Goal: Task Accomplishment & Management: Manage account settings

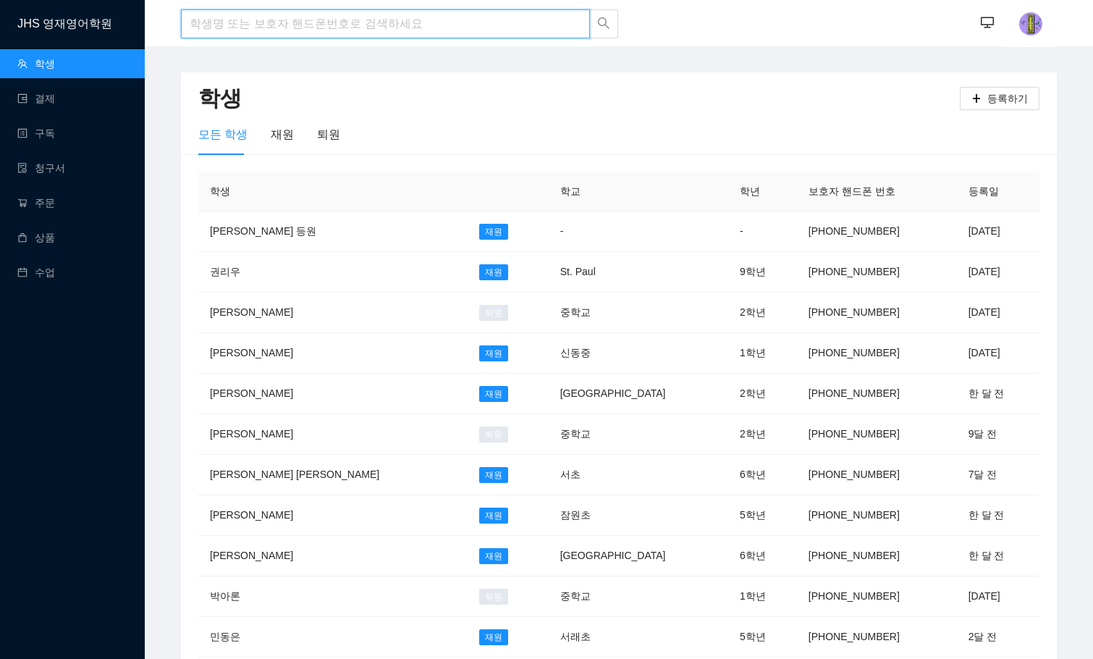
click at [251, 25] on input "search" at bounding box center [385, 23] width 409 height 29
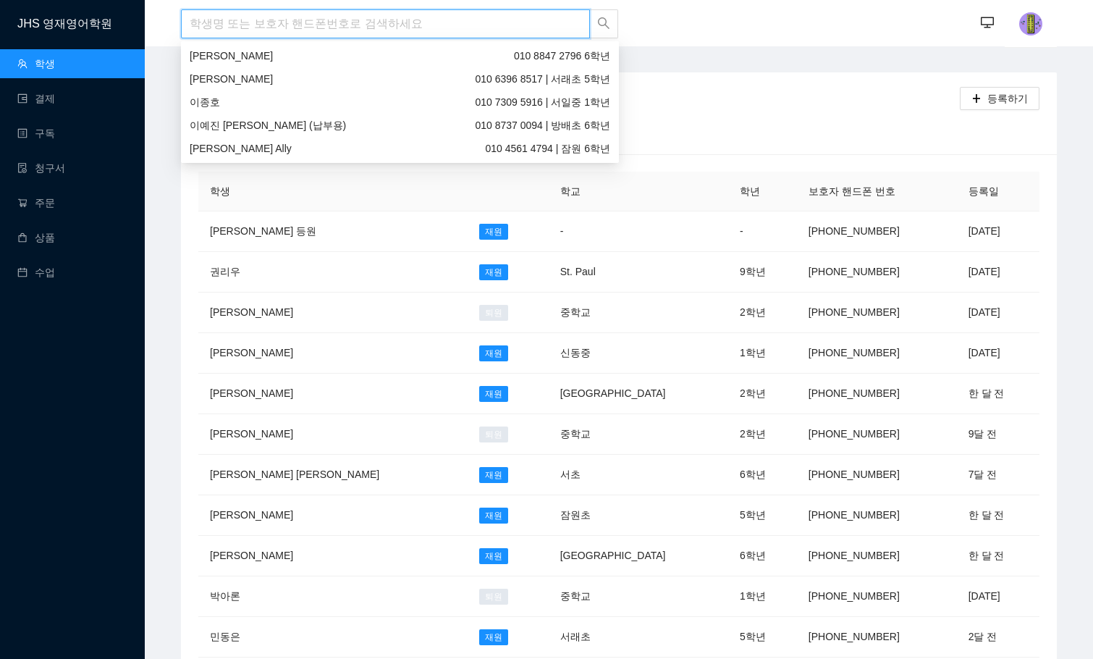
type input "r"
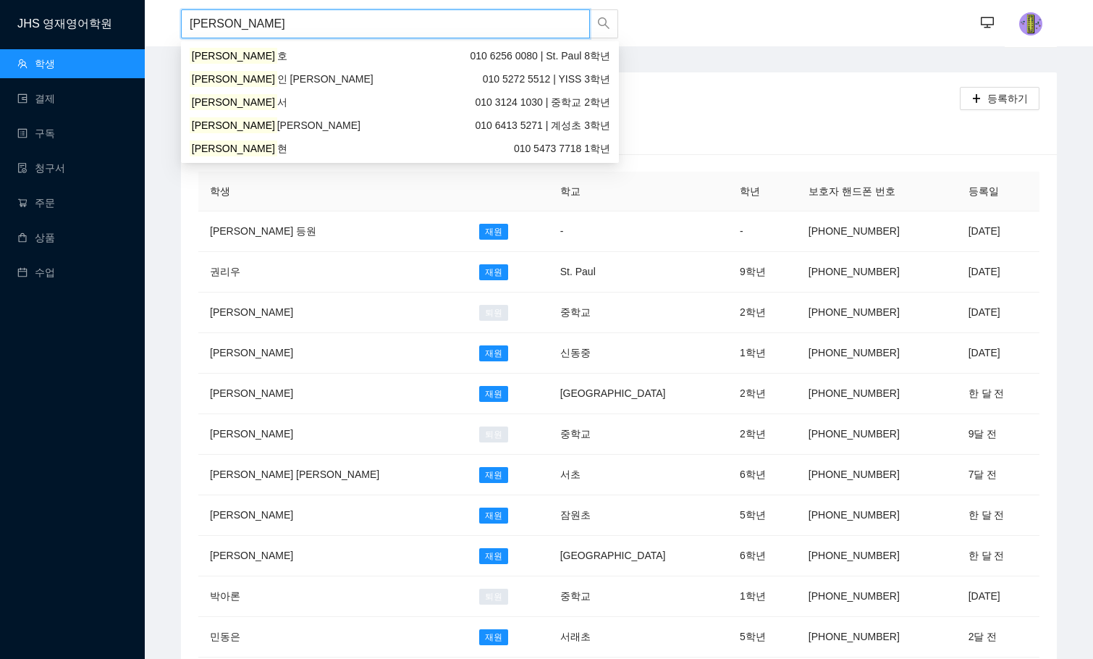
type input "[PERSON_NAME]"
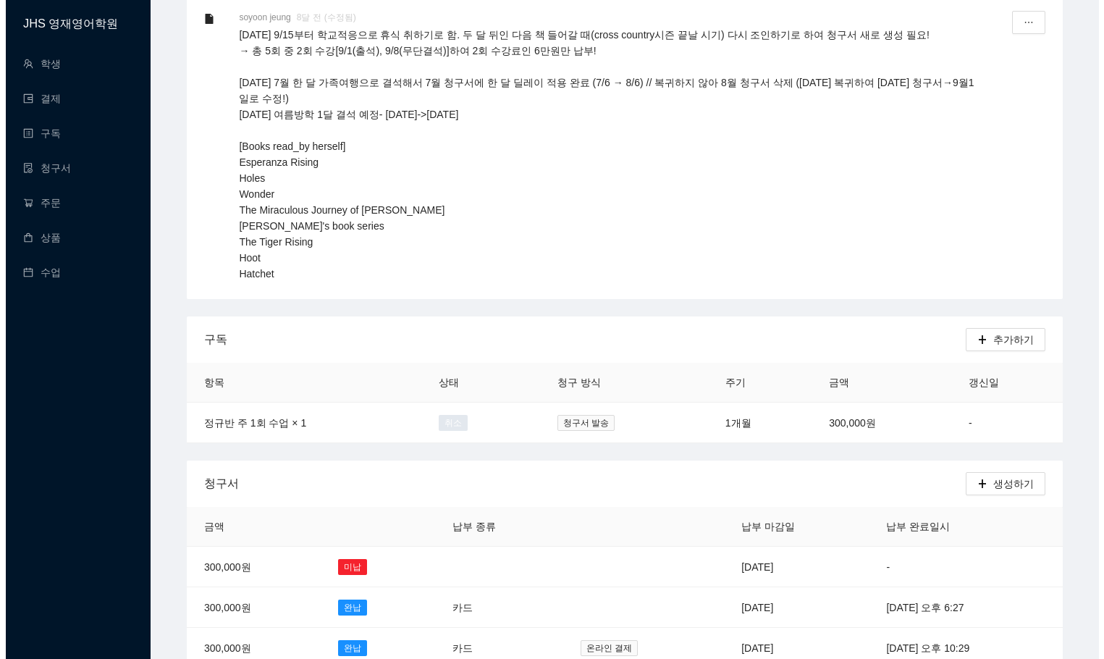
scroll to position [290, 0]
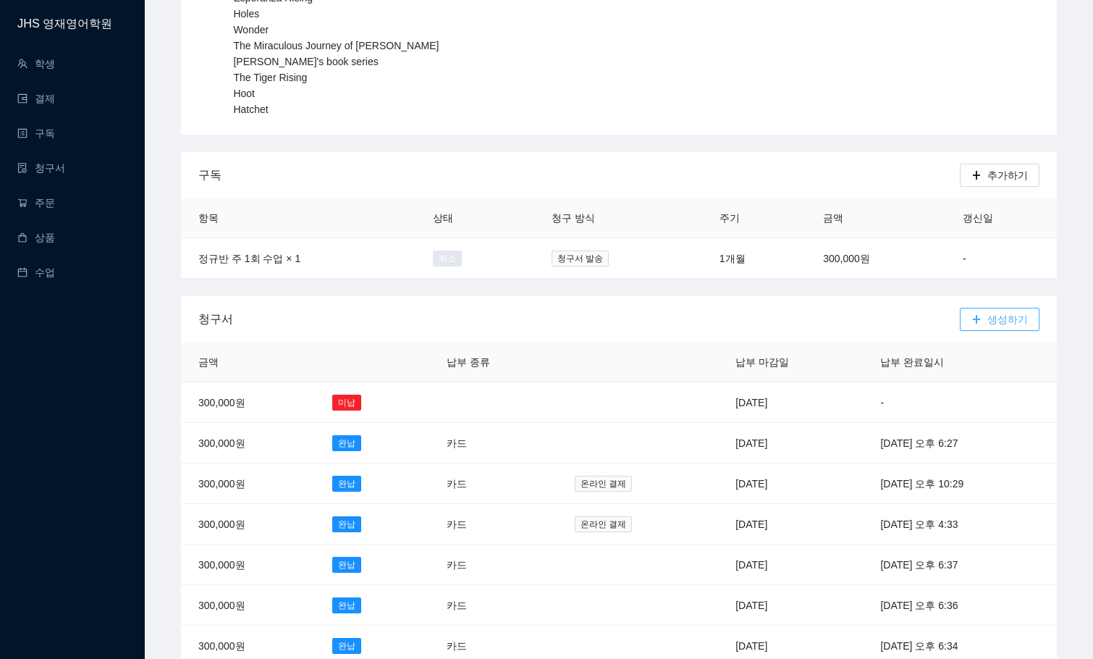
click at [1008, 319] on span "생성하기" at bounding box center [1007, 319] width 41 height 16
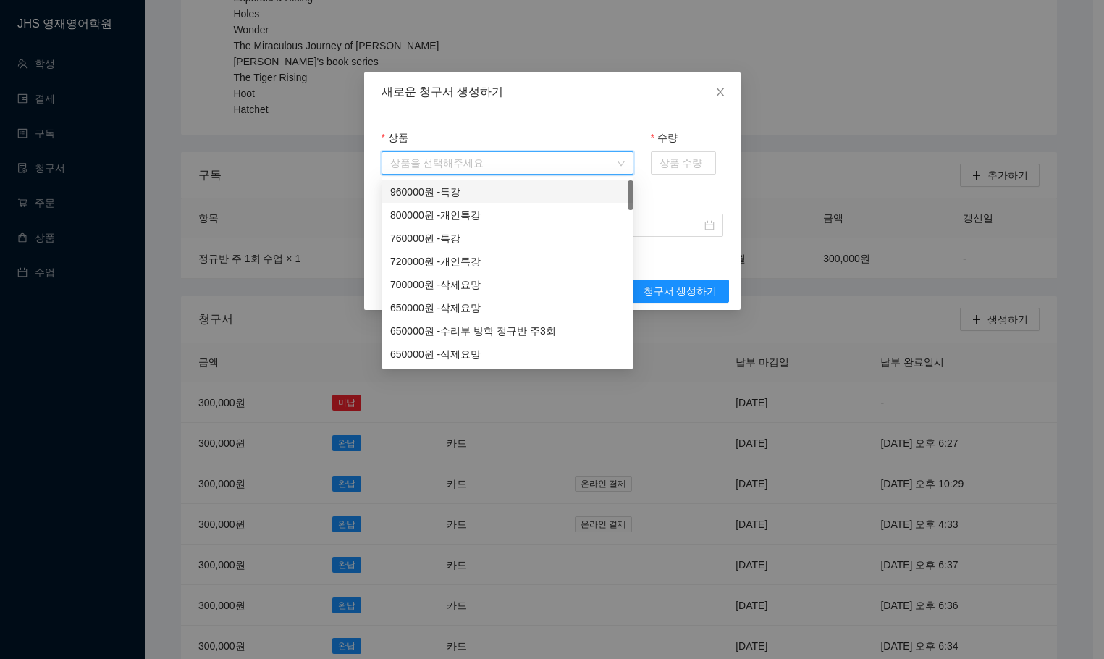
click at [510, 162] on input "상품" at bounding box center [502, 163] width 224 height 22
click at [669, 184] on div "수량" at bounding box center [687, 161] width 90 height 62
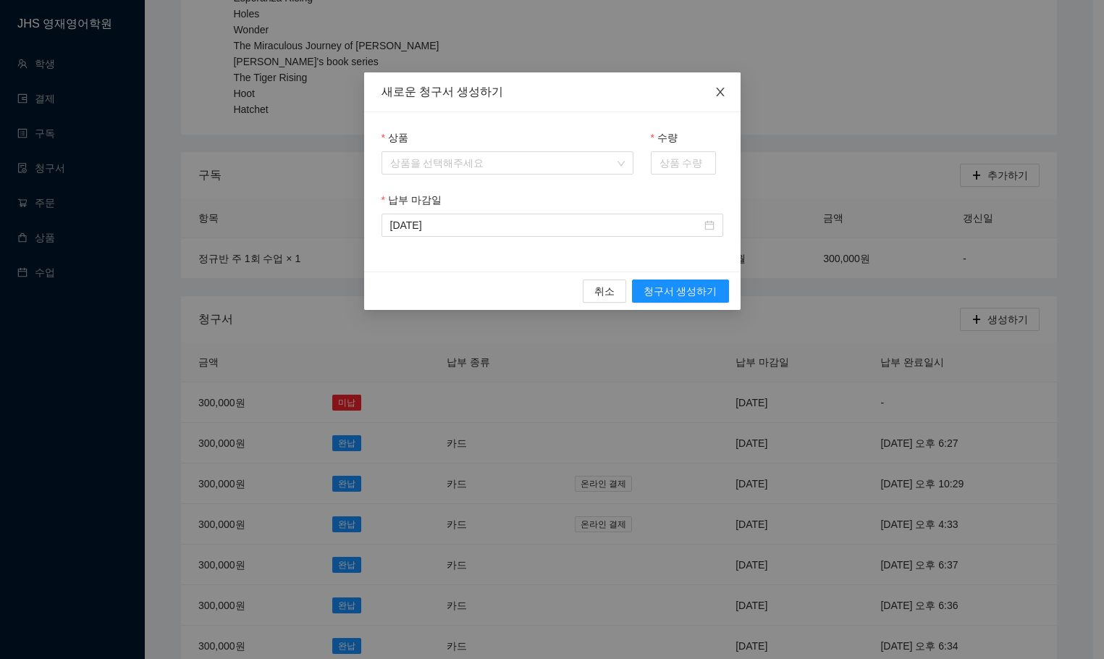
click at [727, 91] on span "Close" at bounding box center [720, 92] width 41 height 41
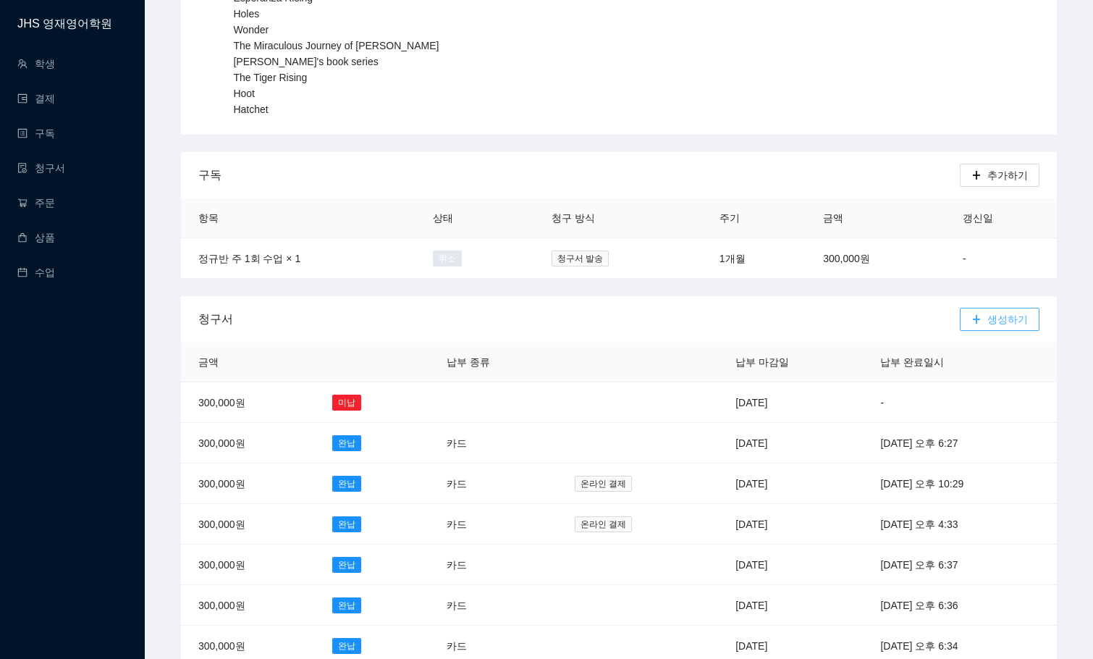
drag, startPoint x: 1006, startPoint y: 313, endPoint x: 961, endPoint y: 313, distance: 44.9
click at [1006, 313] on span "생성하기" at bounding box center [1007, 319] width 41 height 16
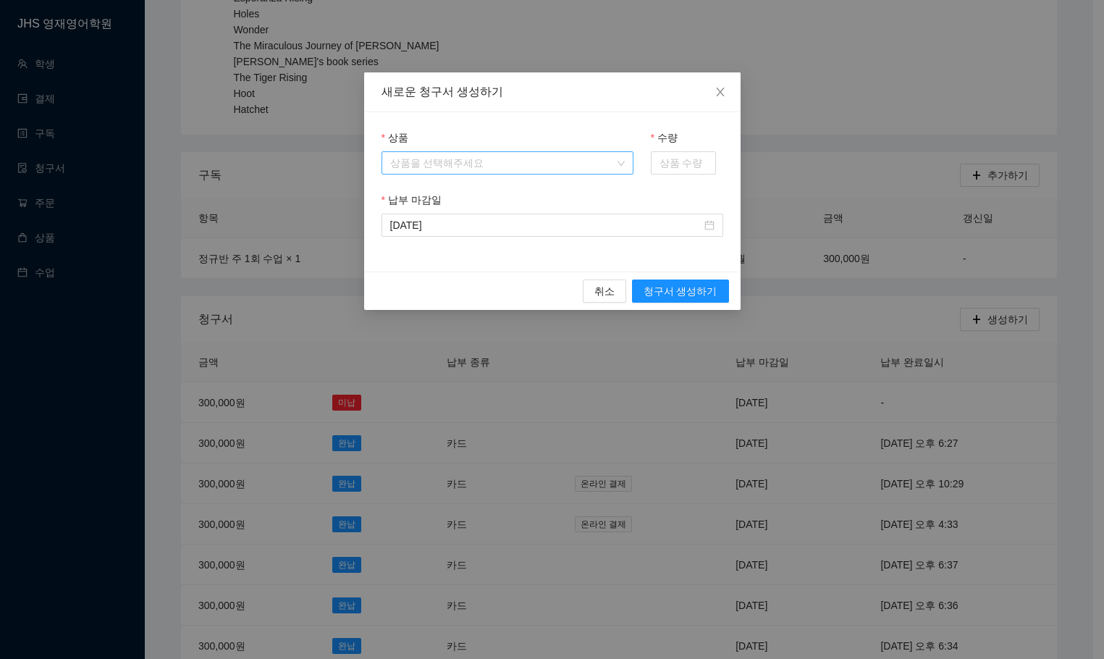
click at [530, 172] on input "상품" at bounding box center [502, 163] width 224 height 22
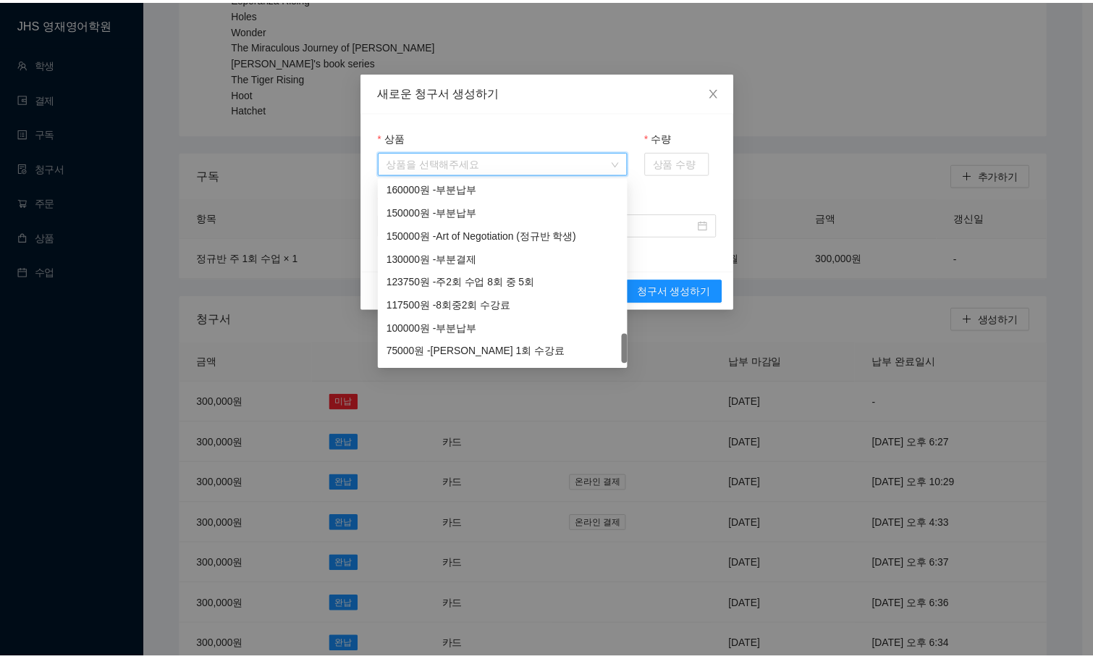
scroll to position [1231, 0]
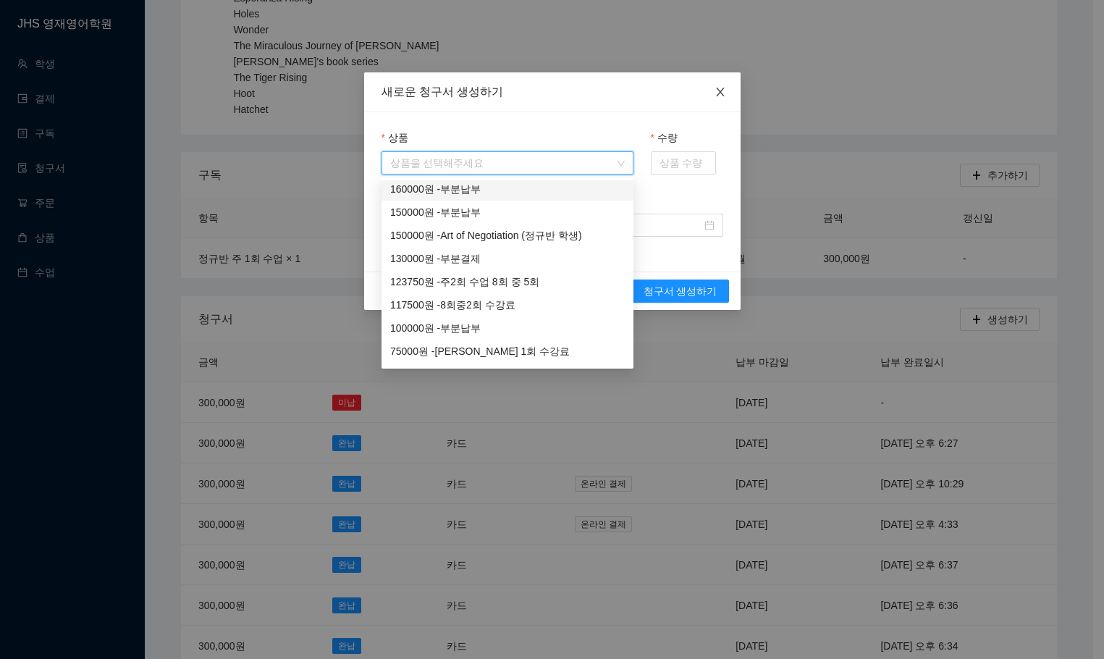
click at [720, 94] on icon "close" at bounding box center [721, 92] width 12 height 12
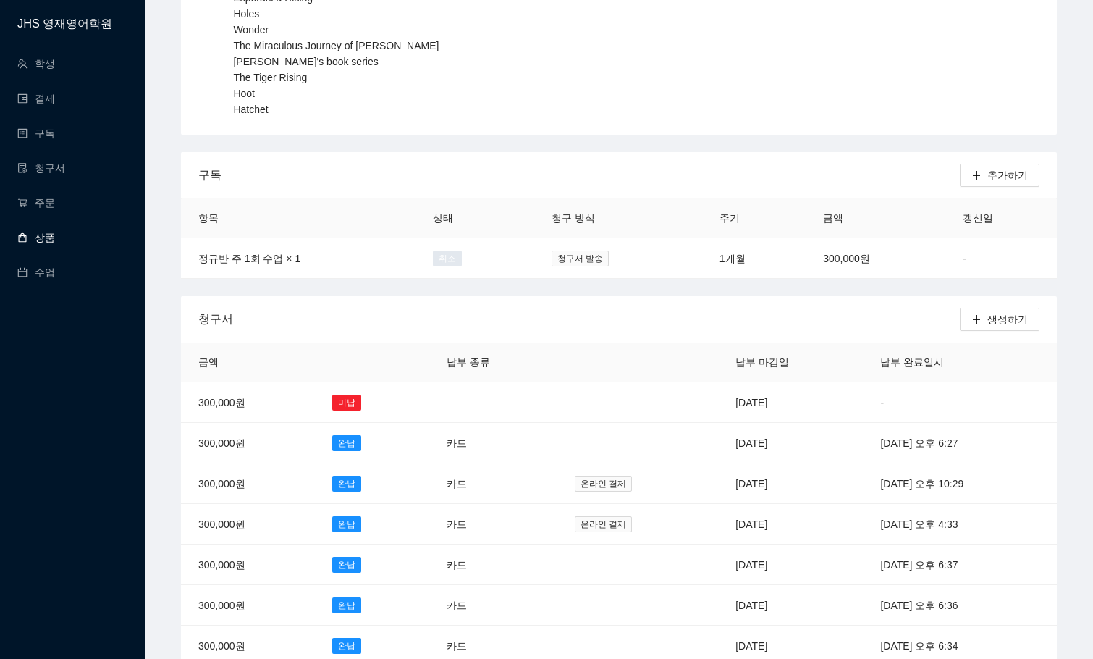
click at [35, 234] on link "상품" at bounding box center [36, 238] width 38 height 12
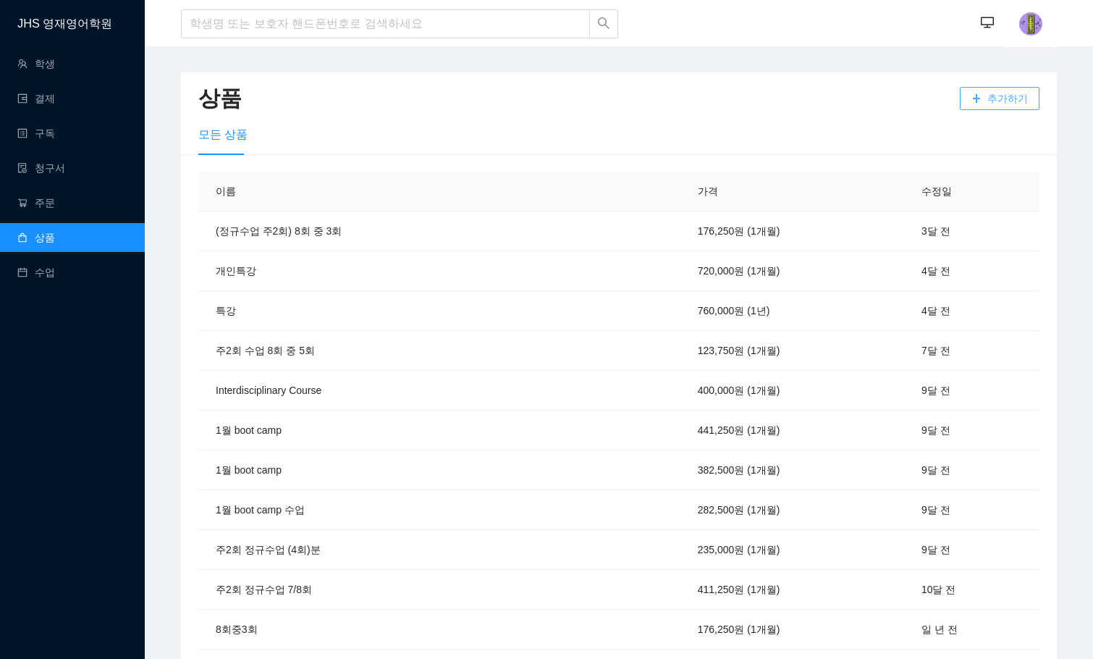
click at [1013, 98] on span "추가하기" at bounding box center [1007, 98] width 41 height 16
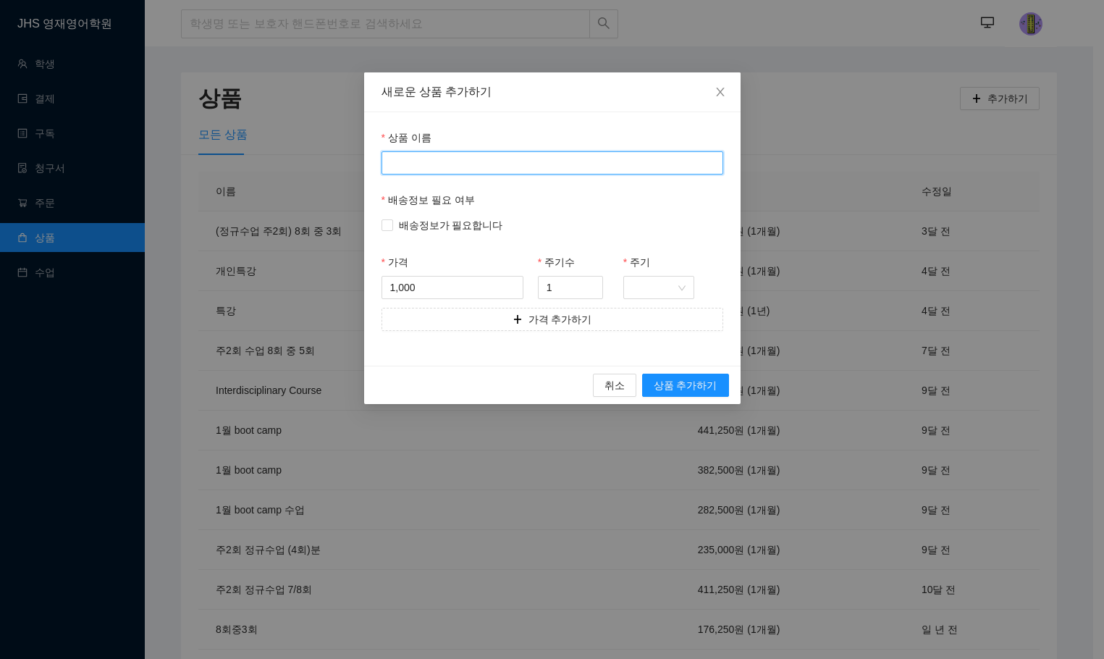
click at [610, 167] on input "상품 이름" at bounding box center [553, 162] width 342 height 23
click at [610, 167] on input "주" at bounding box center [553, 162] width 342 height 23
click at [504, 164] on input "주2회 수업 8회 중 5회" at bounding box center [553, 162] width 342 height 23
type input "주1회 수업 5회 중 2회"
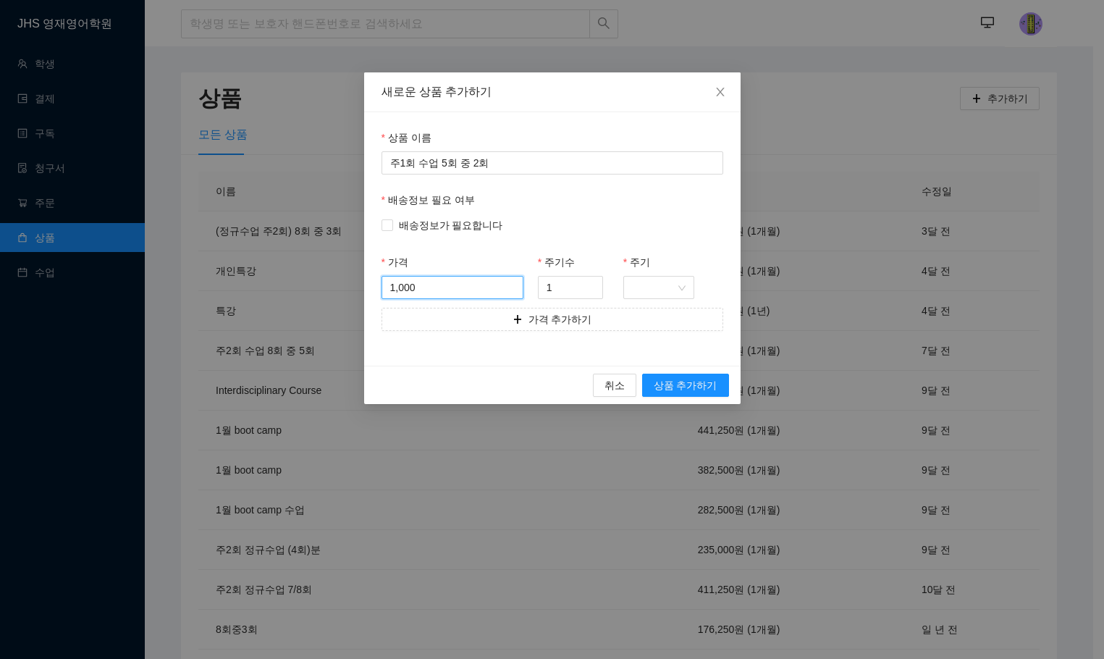
drag, startPoint x: 440, startPoint y: 291, endPoint x: 316, endPoint y: 277, distance: 125.3
click at [316, 277] on div "새로운 상품 추가하기 상품 이름 주1회 수업 5회 중 2회 배송정보 필요 여부 배송정보가 필요합니다 가격 1,000 주기수 1 주기 가격 추가…" at bounding box center [552, 329] width 1104 height 659
type input "120,000"
click at [695, 381] on span "상품 추가하기" at bounding box center [686, 385] width 64 height 16
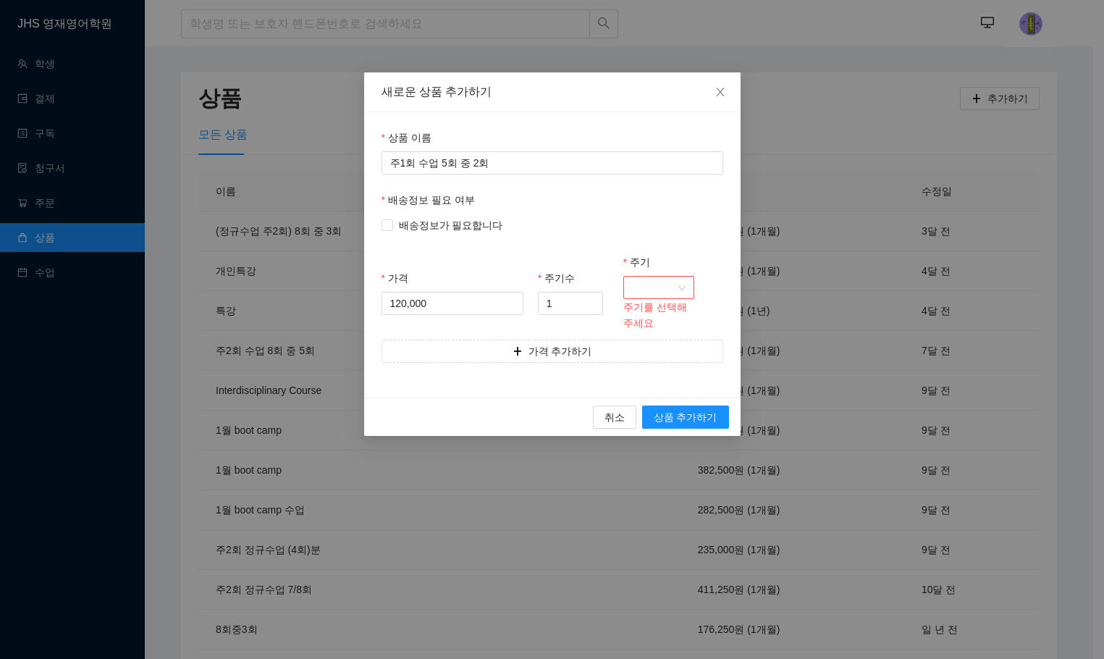
click at [673, 290] on input "주기" at bounding box center [653, 288] width 43 height 22
click at [642, 340] on div "개월" at bounding box center [659, 340] width 54 height 16
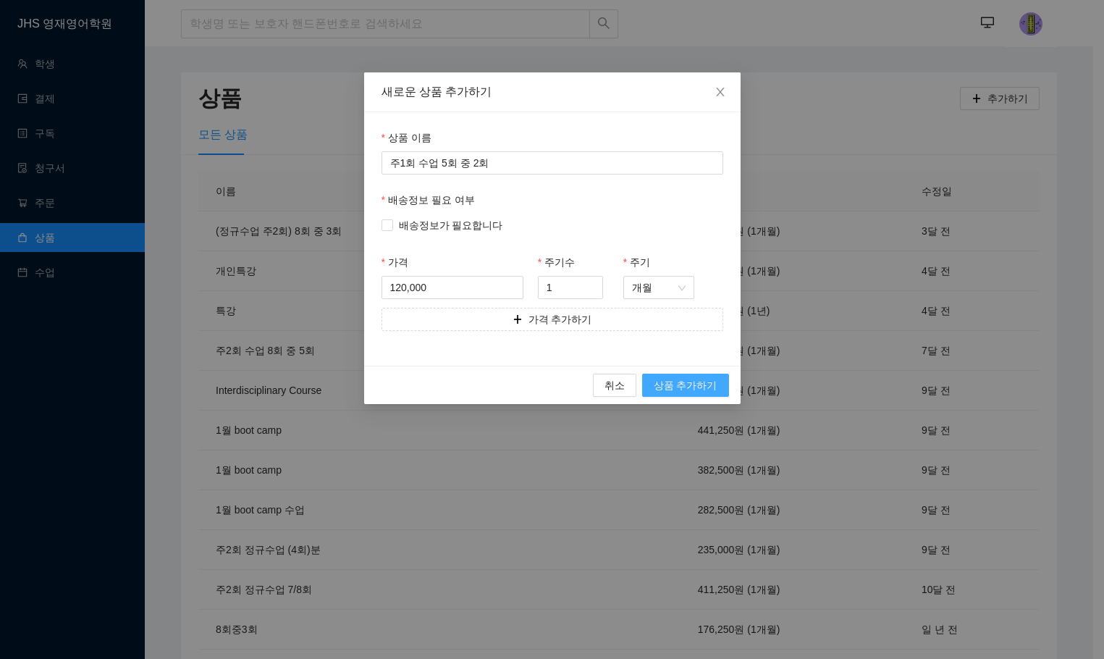
click at [665, 381] on span "상품 추가하기" at bounding box center [686, 385] width 64 height 16
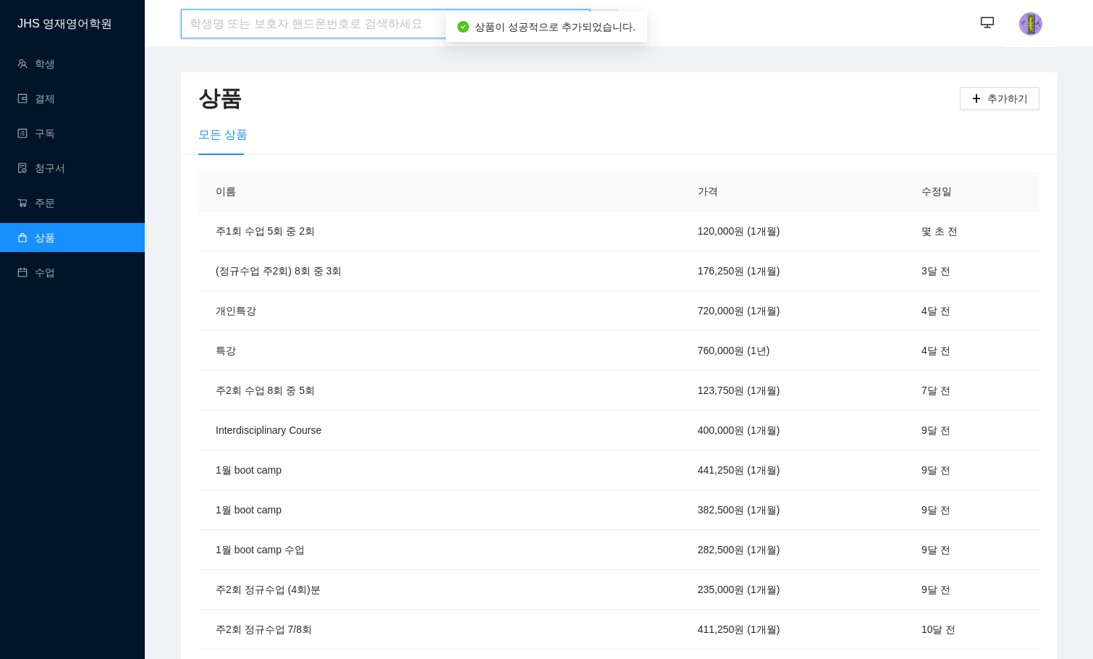
click at [233, 20] on input "search" at bounding box center [385, 23] width 409 height 29
type input "[PERSON_NAME]"
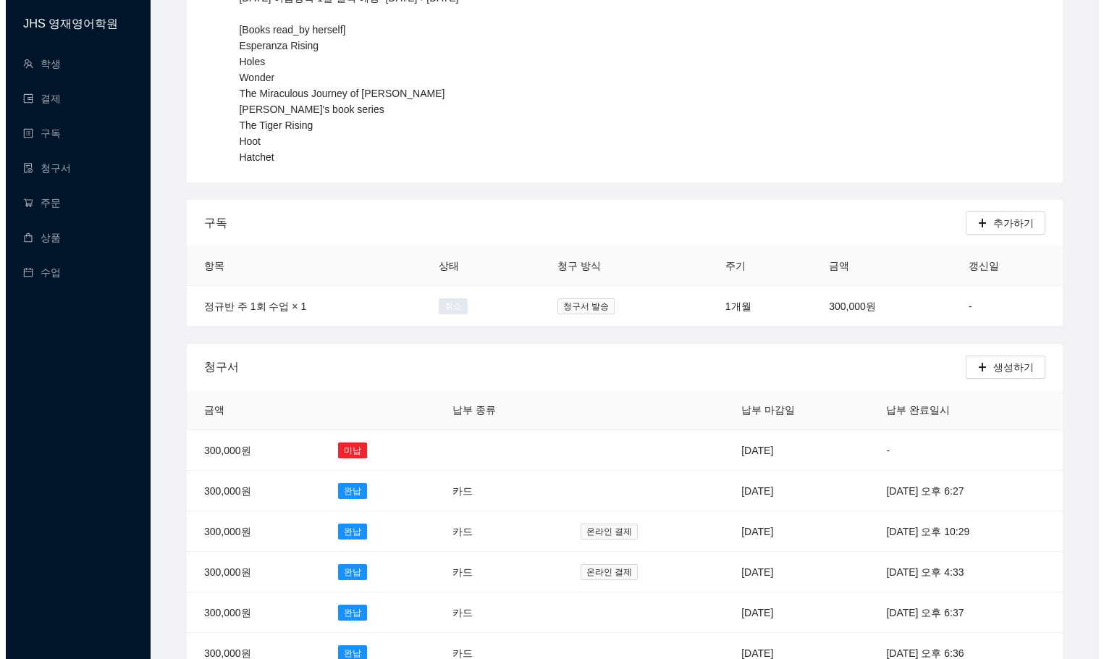
scroll to position [290, 0]
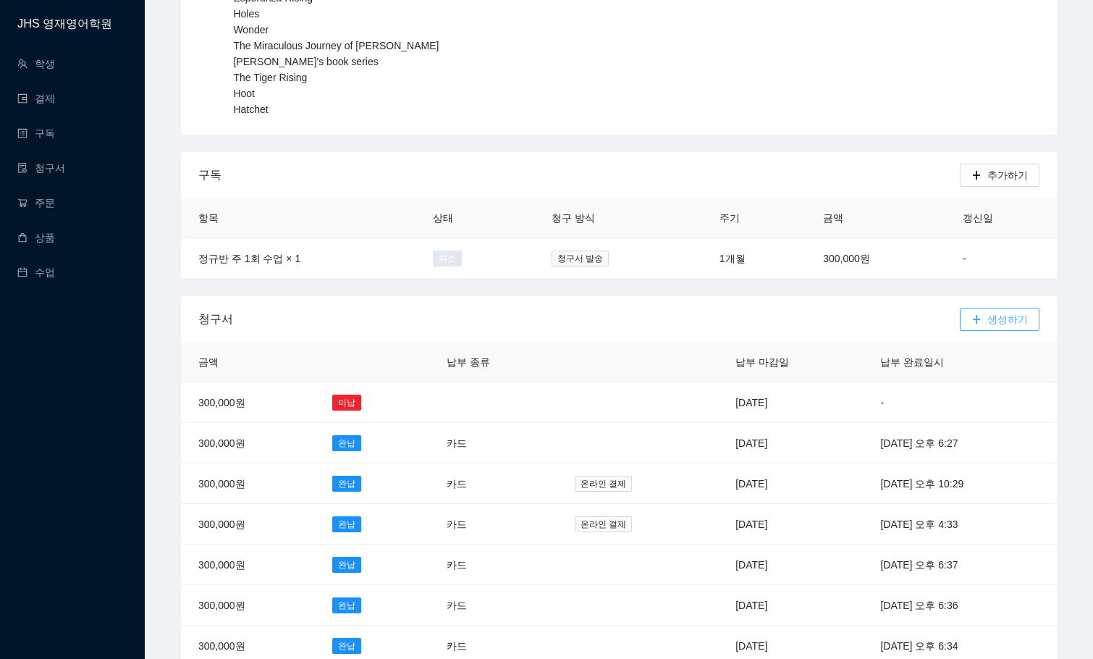
click at [992, 321] on span "생성하기" at bounding box center [1007, 319] width 41 height 16
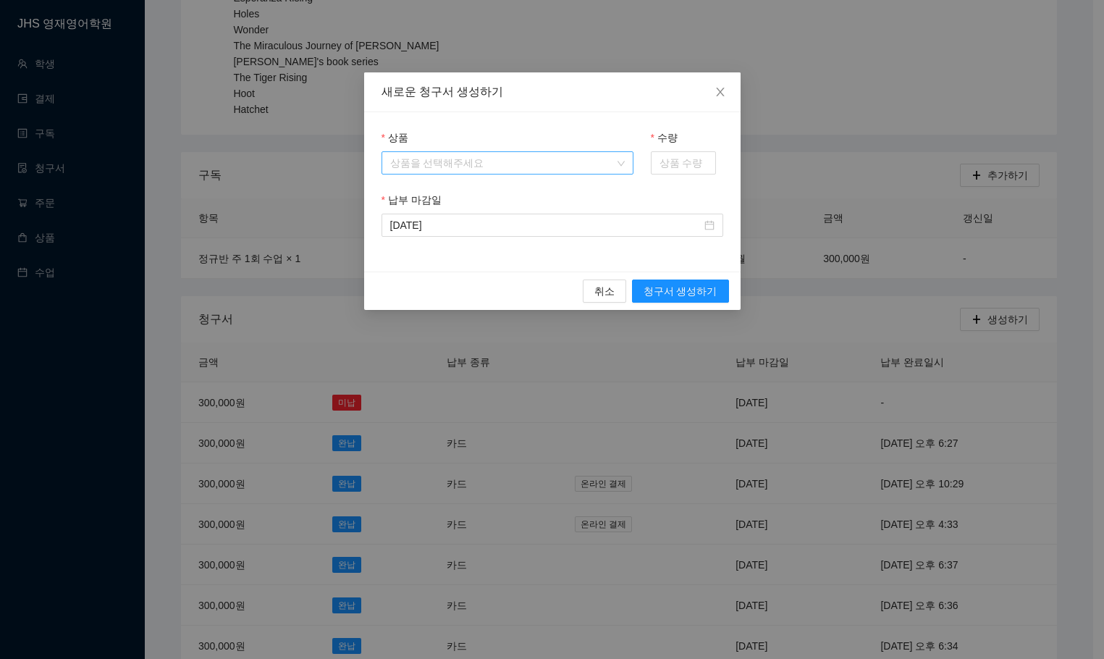
click at [497, 161] on input "상품" at bounding box center [502, 163] width 224 height 22
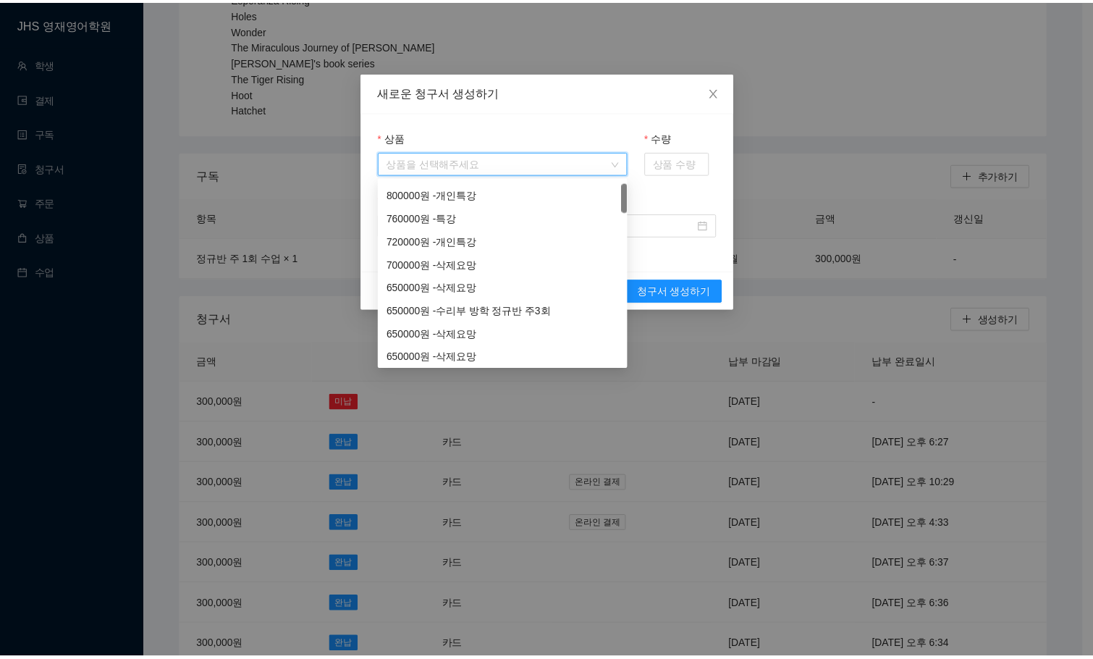
scroll to position [0, 0]
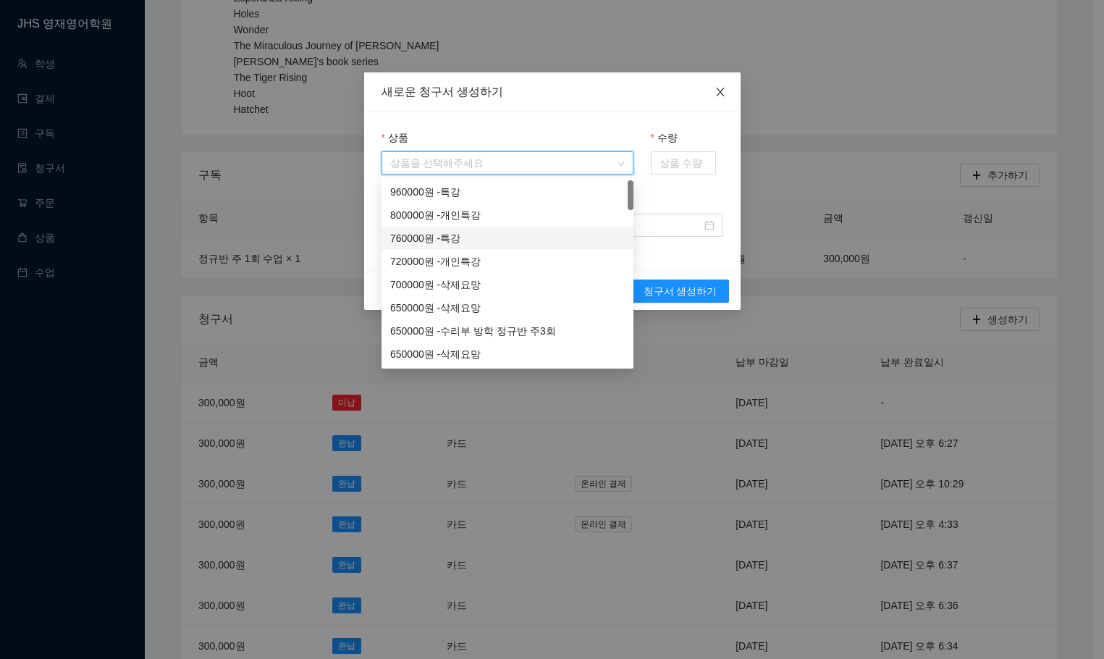
click at [723, 92] on icon "close" at bounding box center [721, 92] width 12 height 12
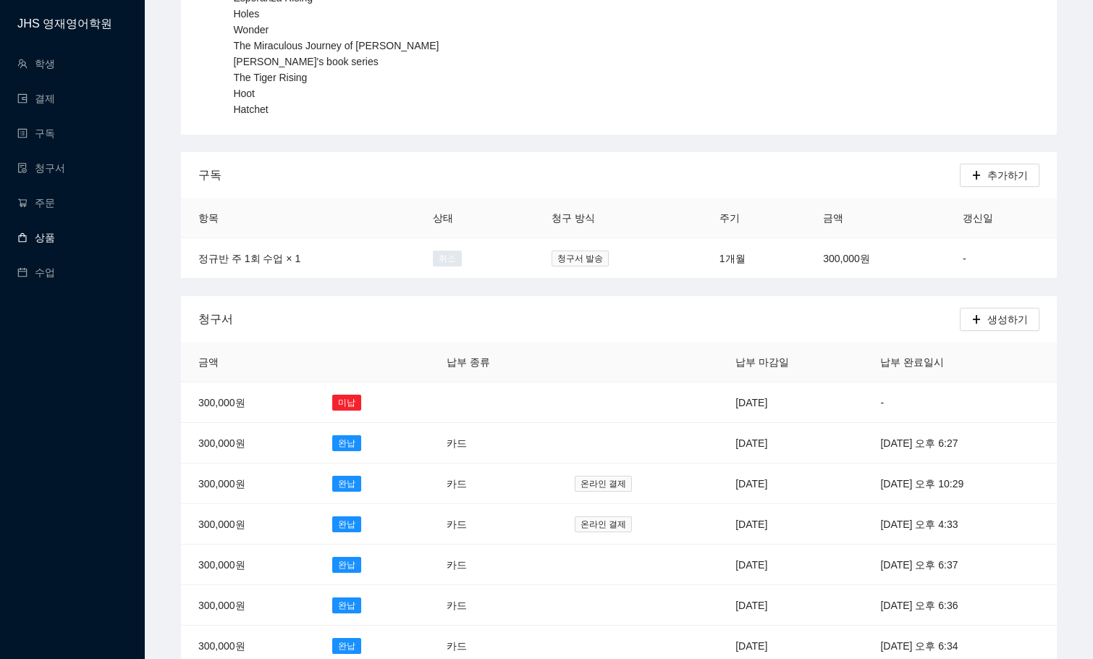
click at [46, 232] on link "상품" at bounding box center [36, 238] width 38 height 12
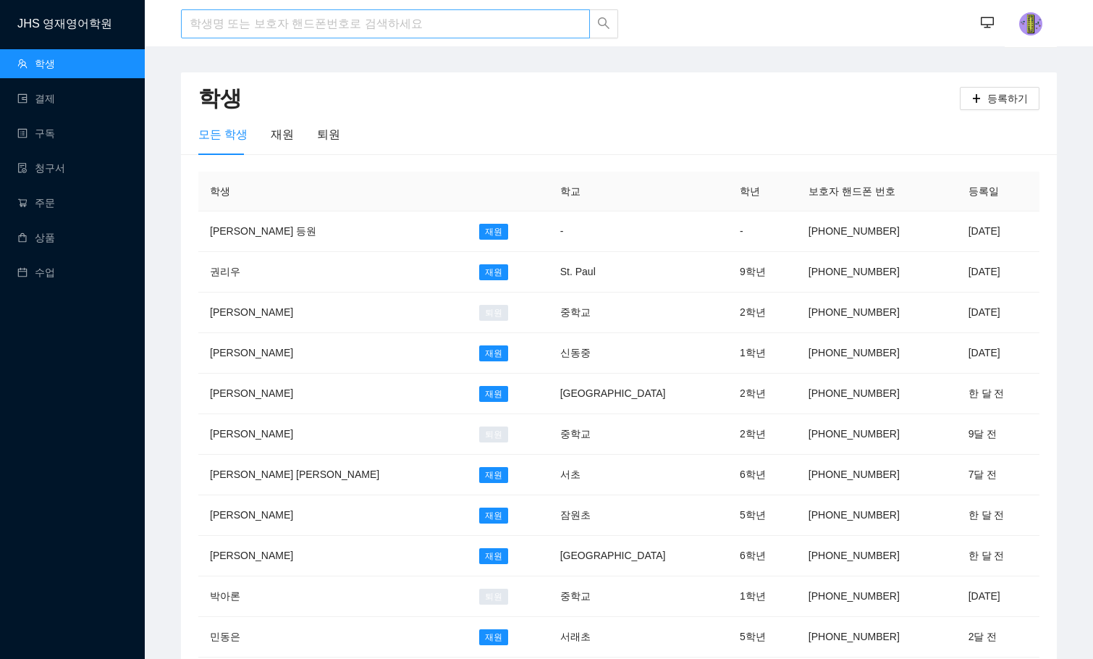
drag, startPoint x: 392, startPoint y: 8, endPoint x: 387, endPoint y: 30, distance: 22.5
click at [390, 9] on div at bounding box center [400, 24] width 438 height 48
click at [387, 32] on input "search" at bounding box center [385, 23] width 409 height 29
type input "[PERSON_NAME]"
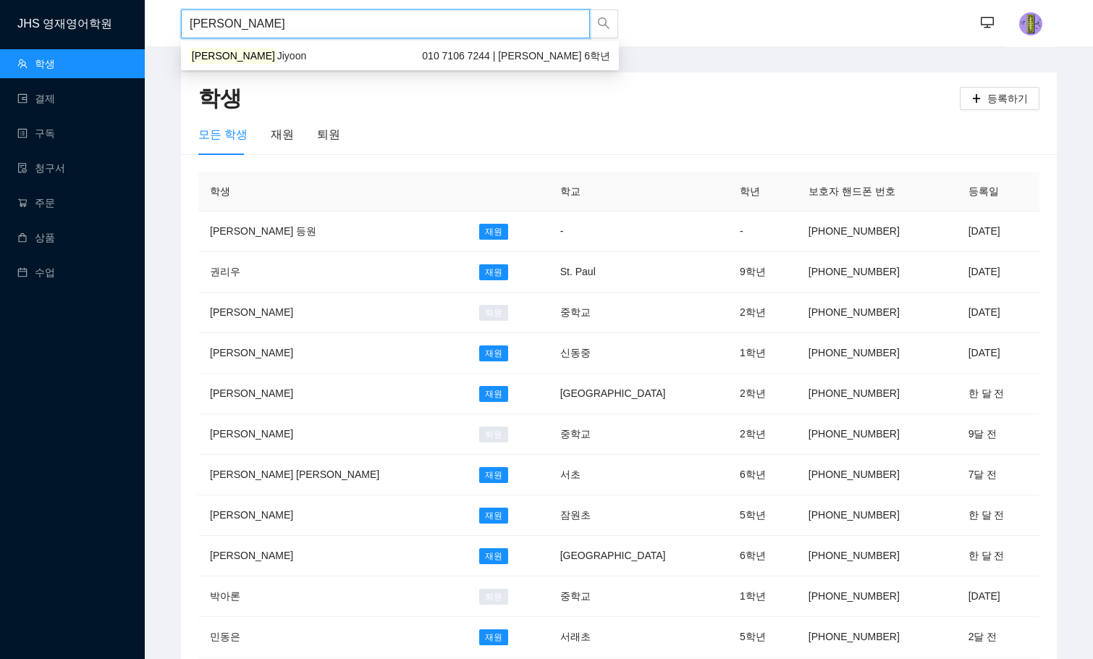
click at [379, 48] on div "[PERSON_NAME] 010 7106 7244 | Chadwick 6학년" at bounding box center [400, 56] width 421 height 16
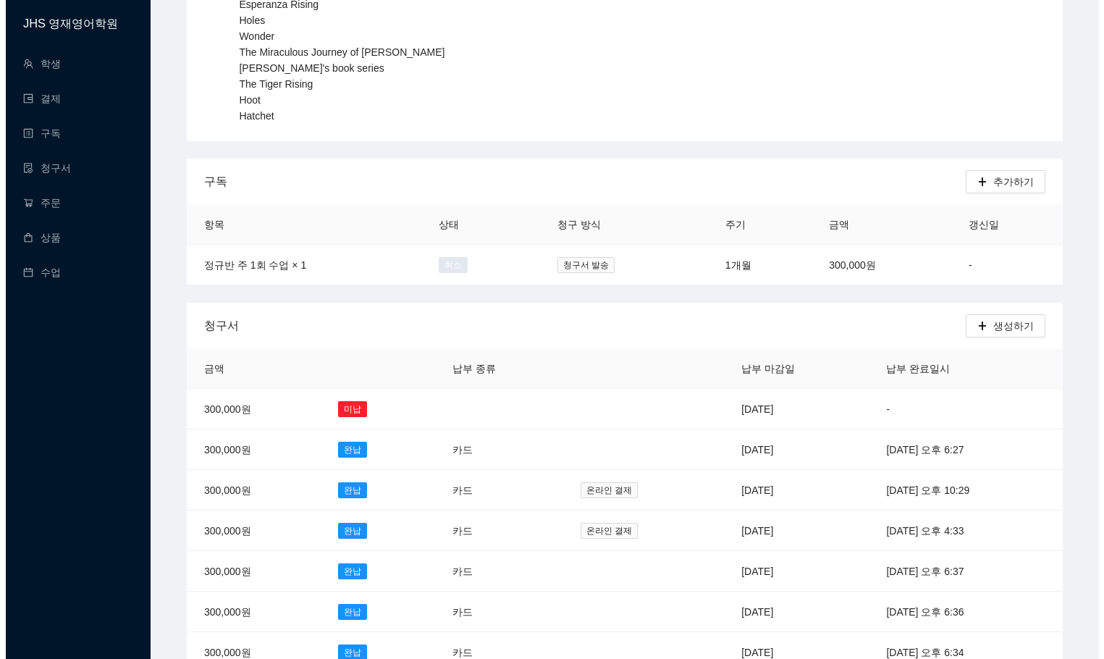
scroll to position [290, 0]
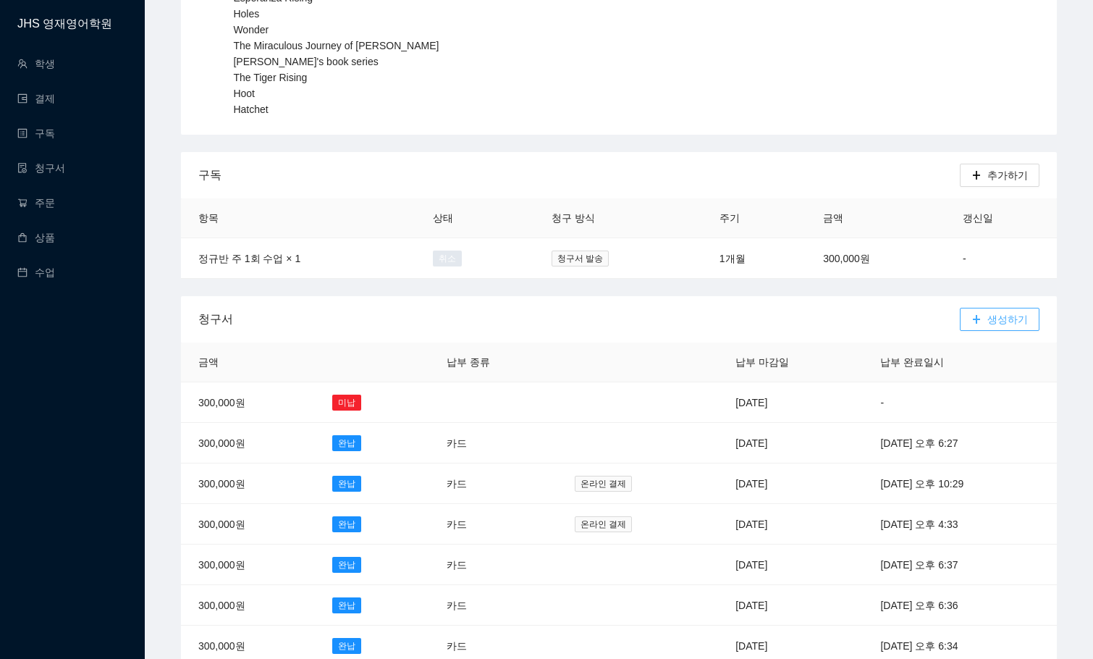
click at [1011, 317] on span "생성하기" at bounding box center [1007, 319] width 41 height 16
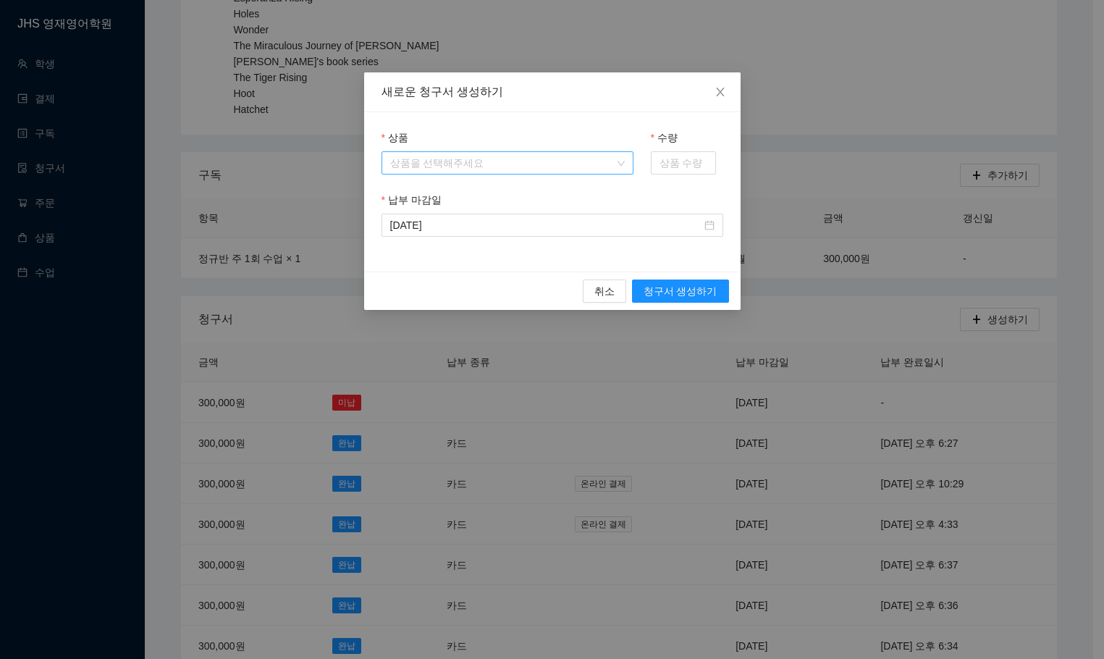
click at [435, 158] on input "상품" at bounding box center [502, 163] width 224 height 22
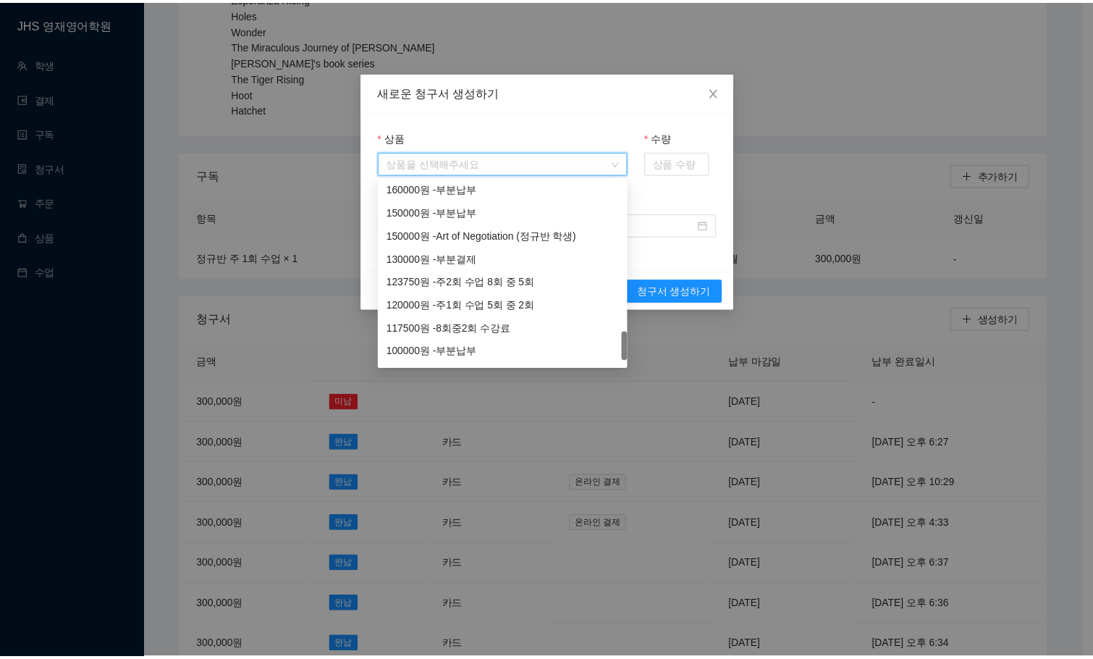
scroll to position [1274, 0]
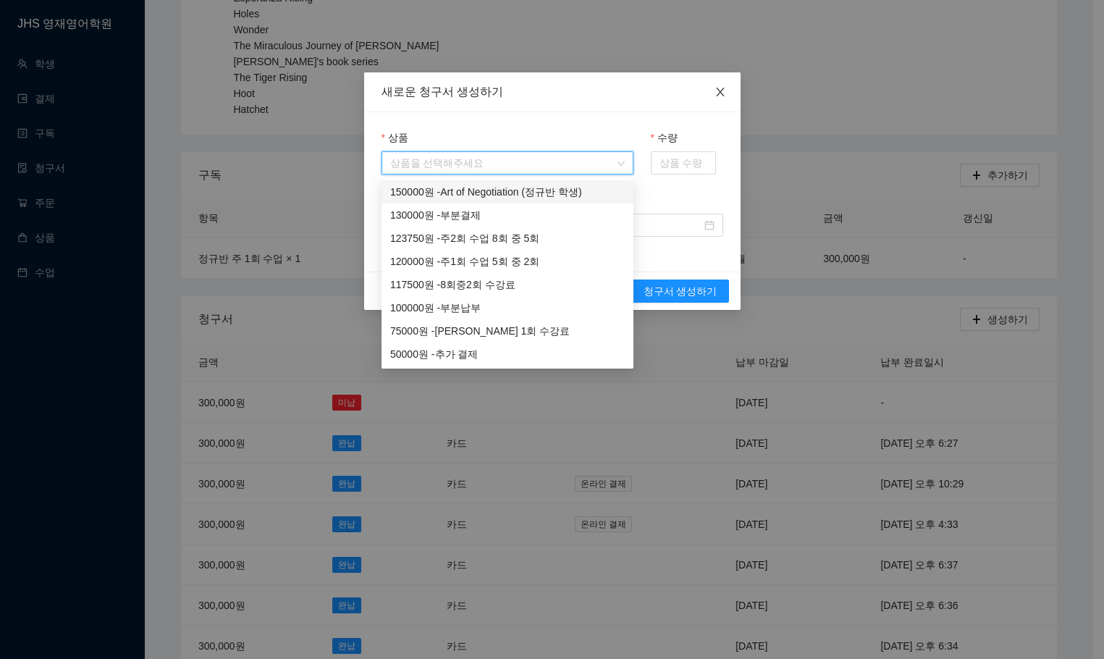
click at [720, 92] on icon "close" at bounding box center [720, 92] width 8 height 9
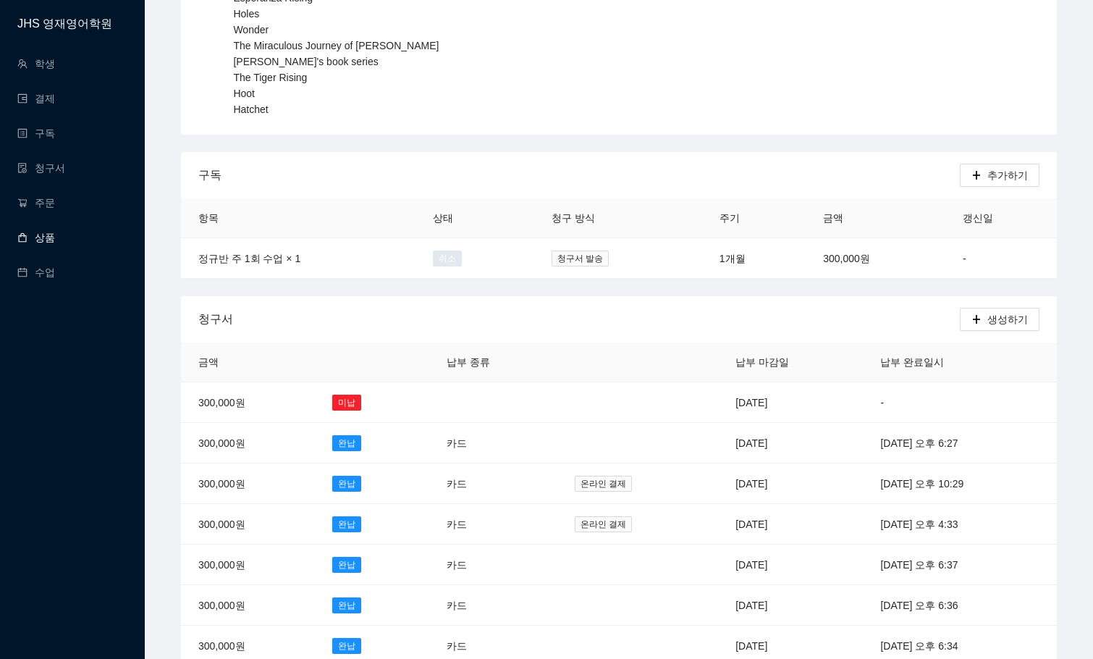
click at [51, 234] on link "상품" at bounding box center [36, 238] width 38 height 12
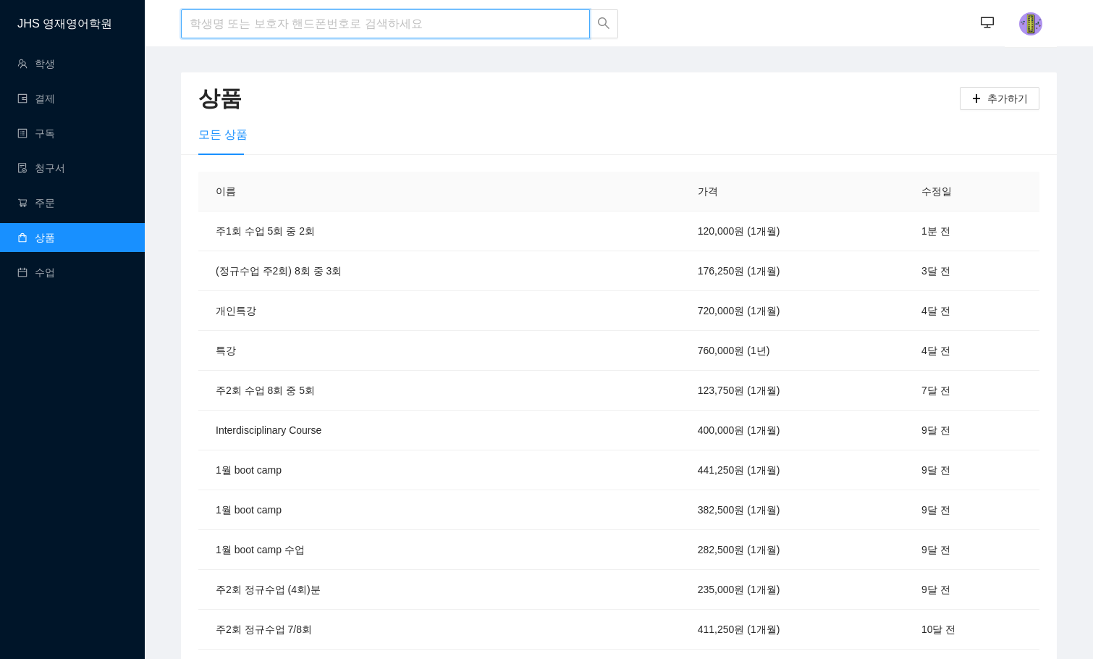
click at [221, 28] on input "search" at bounding box center [385, 23] width 409 height 29
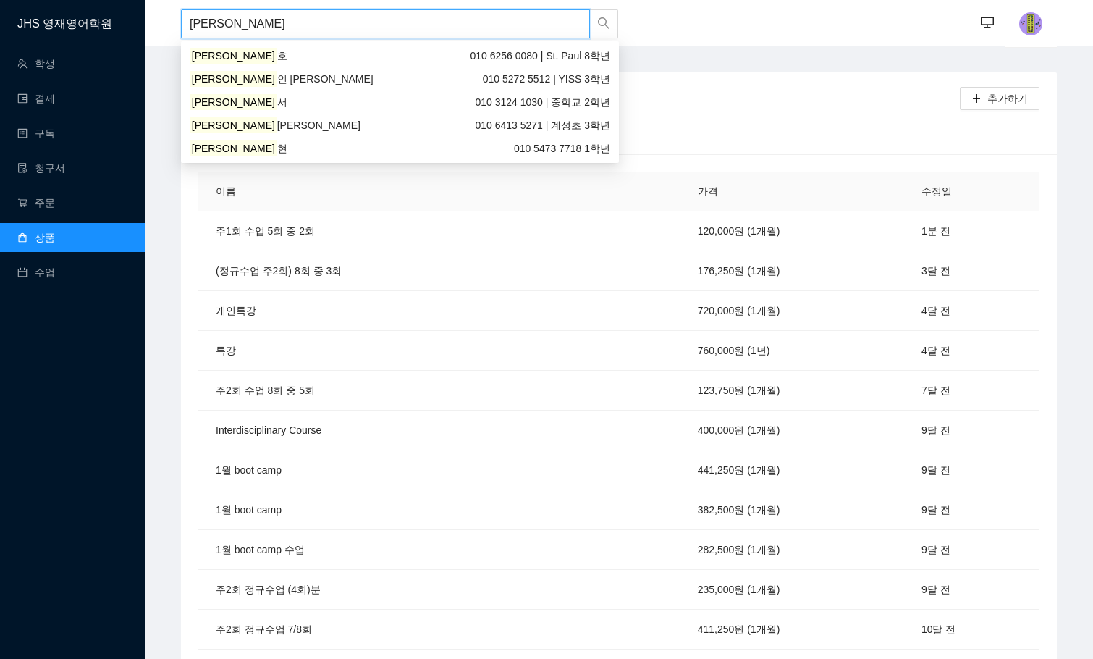
type input "[PERSON_NAME]"
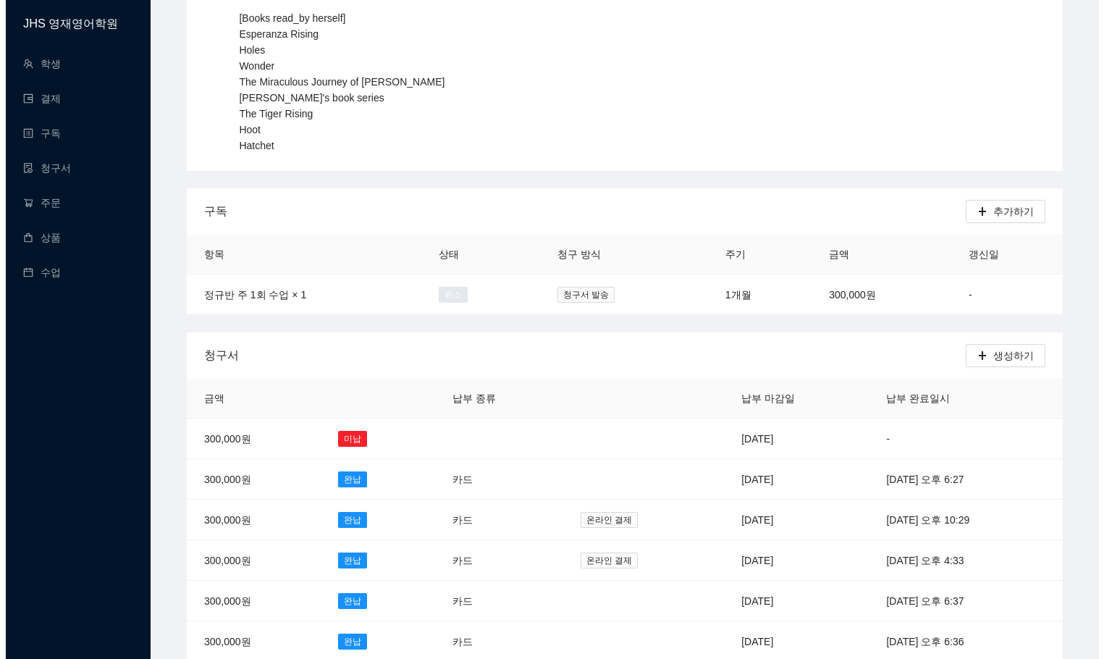
scroll to position [362, 0]
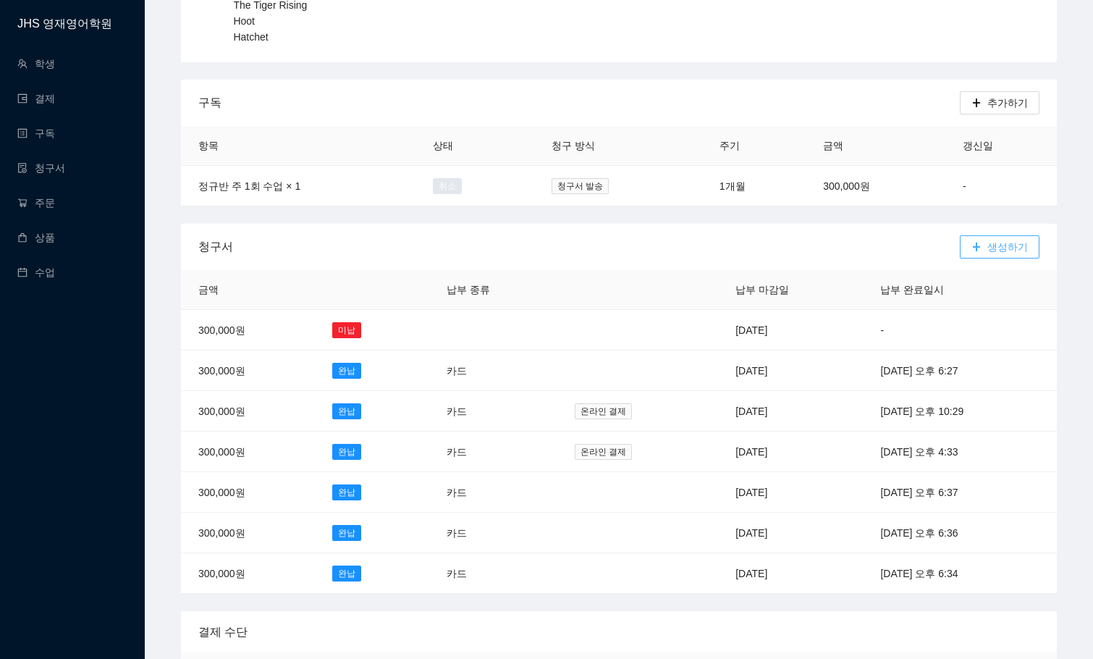
click at [995, 245] on span "생성하기" at bounding box center [1007, 247] width 41 height 16
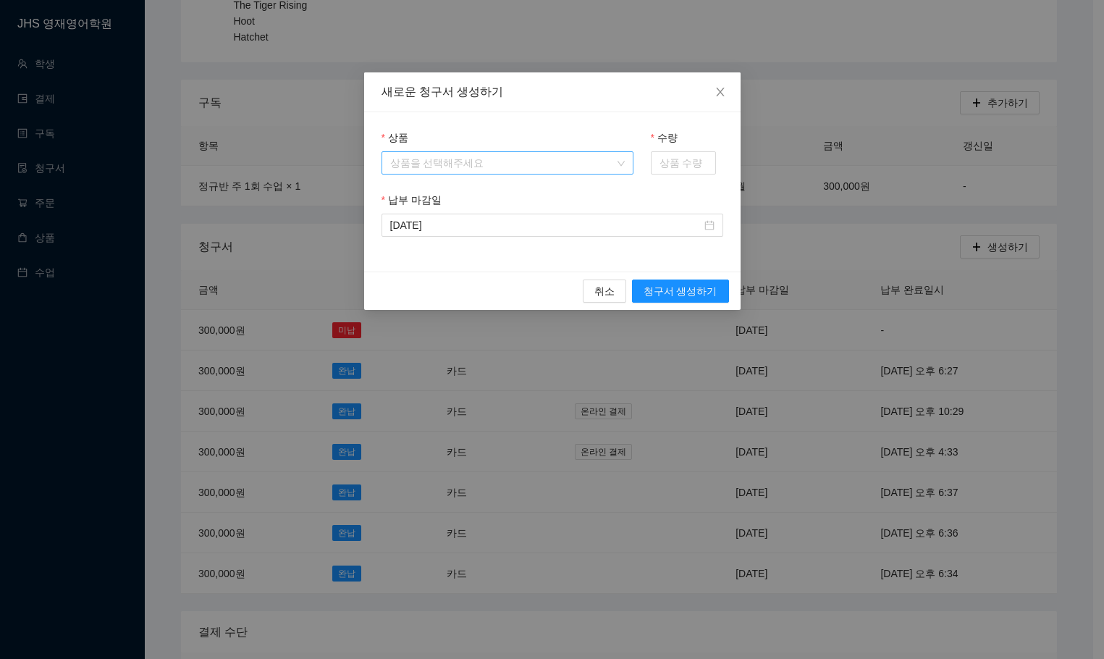
click at [484, 163] on input "상품" at bounding box center [502, 163] width 224 height 22
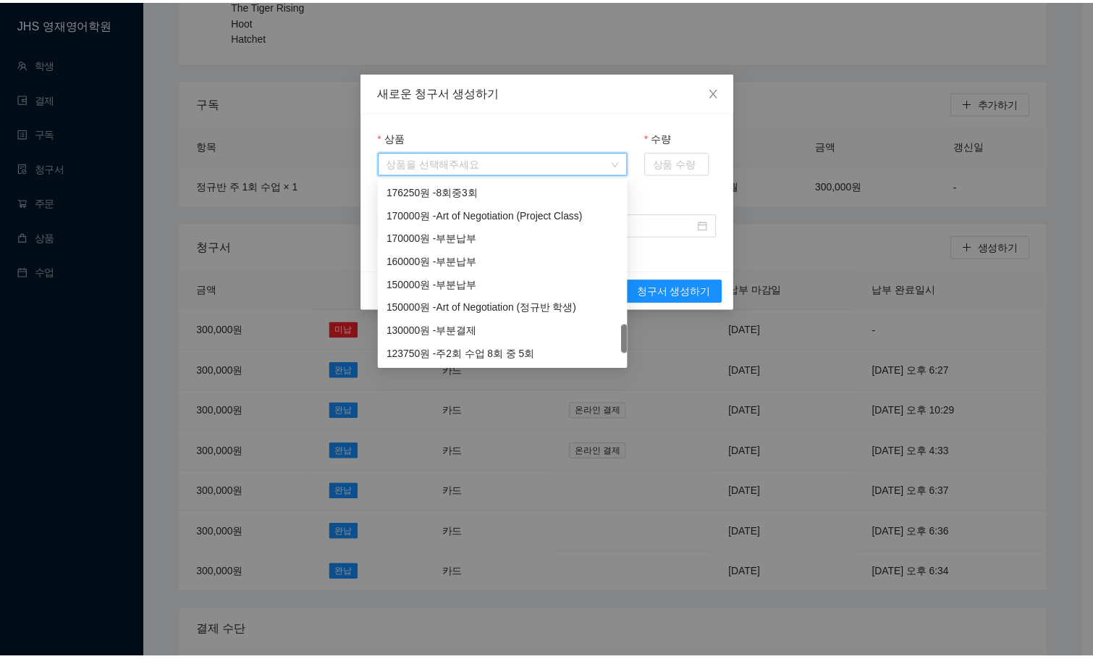
scroll to position [1274, 0]
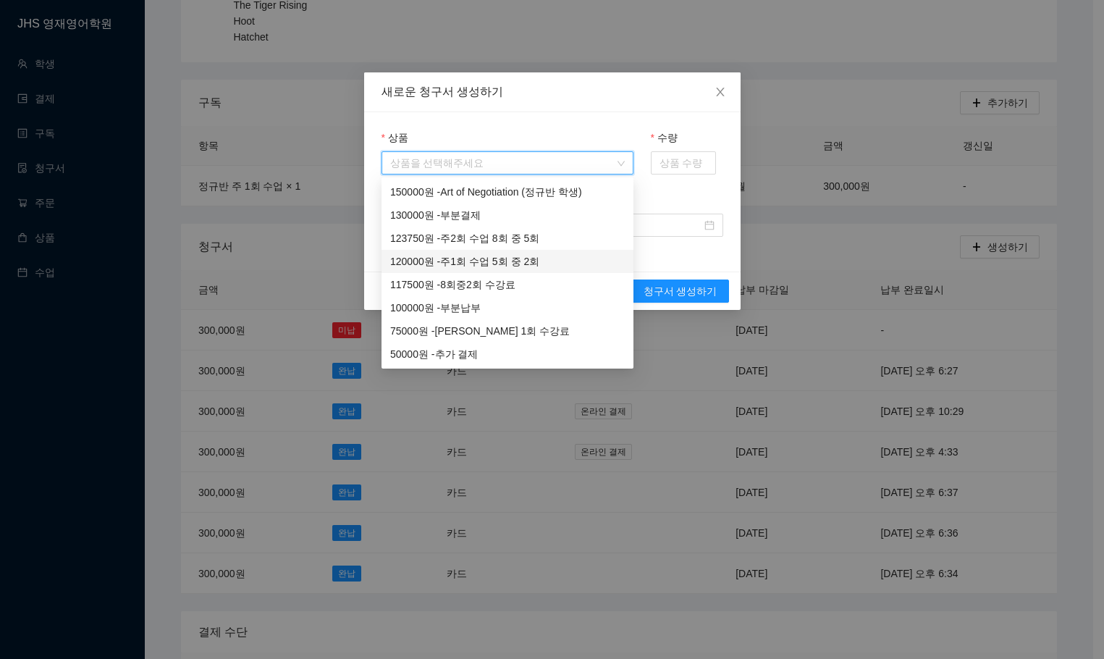
click at [447, 261] on div "120000 원 - 주1회 수업 5회 중 2회" at bounding box center [507, 261] width 235 height 16
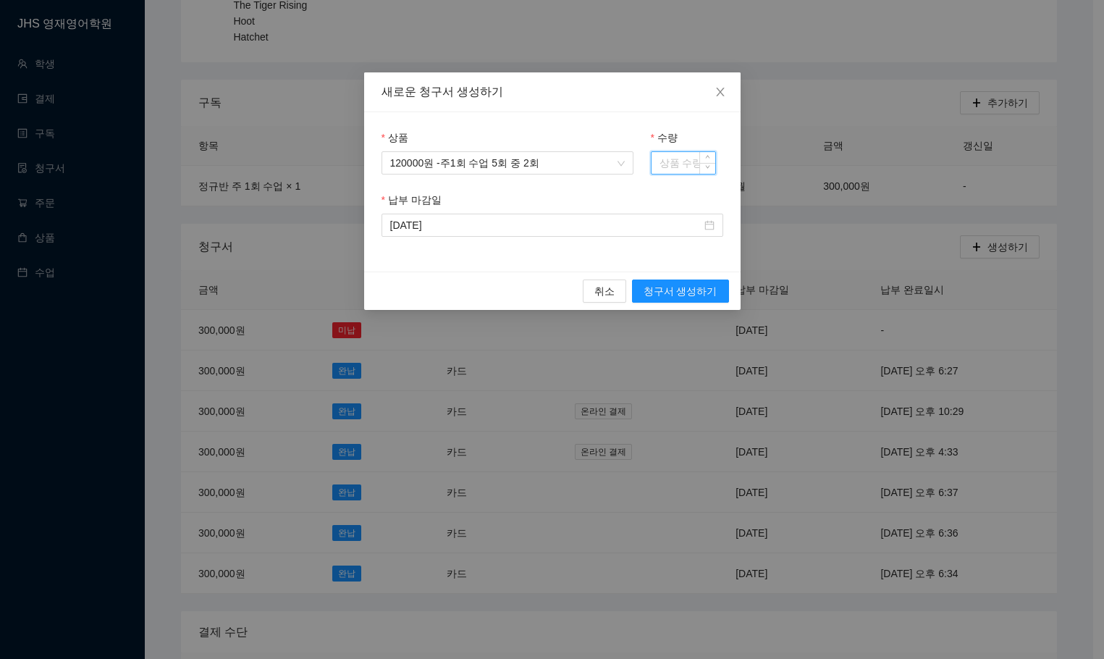
click at [677, 155] on input "수량" at bounding box center [684, 163] width 64 height 22
type input "1"
click at [677, 288] on span "청구서 생성하기" at bounding box center [681, 291] width 74 height 16
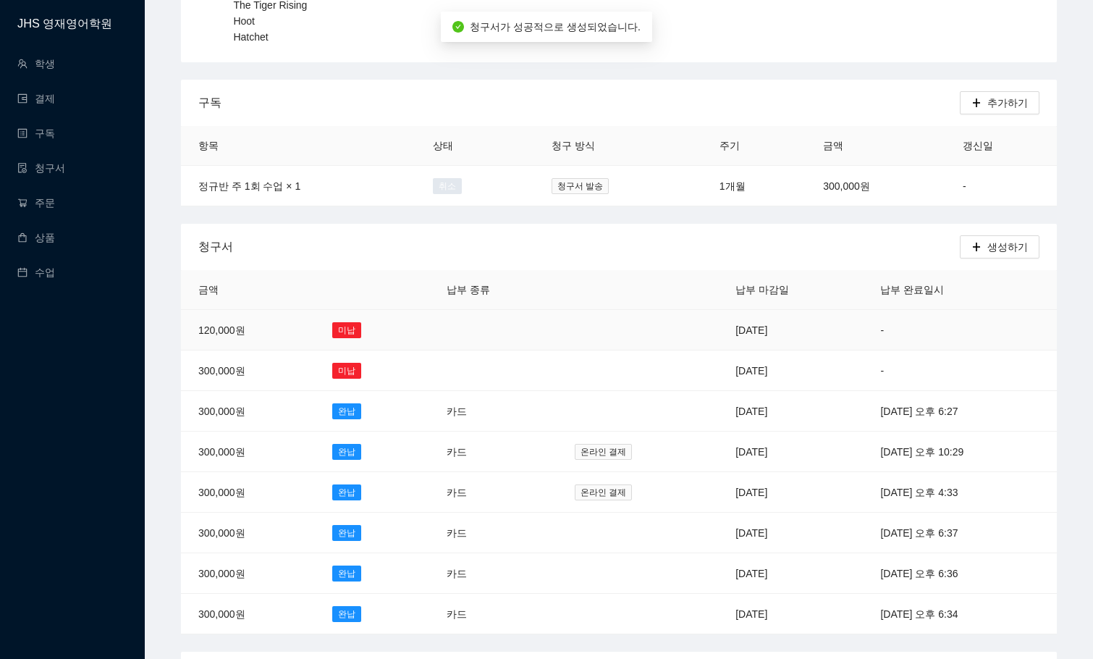
click at [719, 323] on td "2025년 9월 17일" at bounding box center [790, 330] width 145 height 41
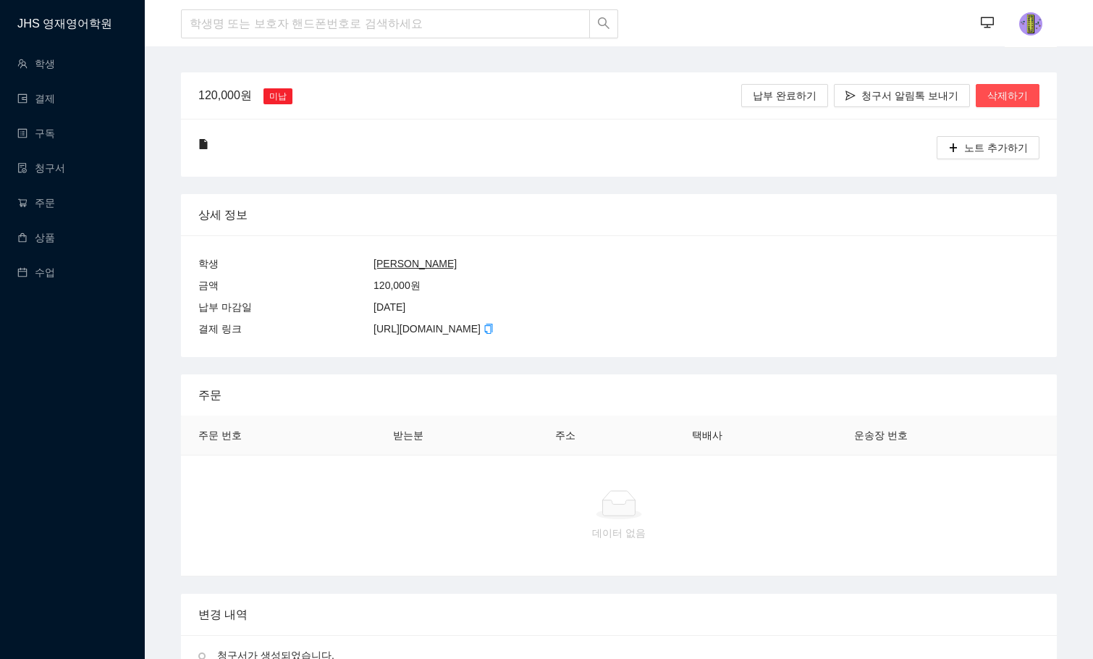
click at [638, 221] on div "상세 정보" at bounding box center [618, 214] width 841 height 41
click at [597, 162] on div "노트 추가하기" at bounding box center [619, 148] width 876 height 58
click at [405, 311] on div "2025년 9월 17일" at bounding box center [390, 307] width 32 height 16
click at [1011, 90] on span "삭제하기" at bounding box center [1007, 96] width 41 height 16
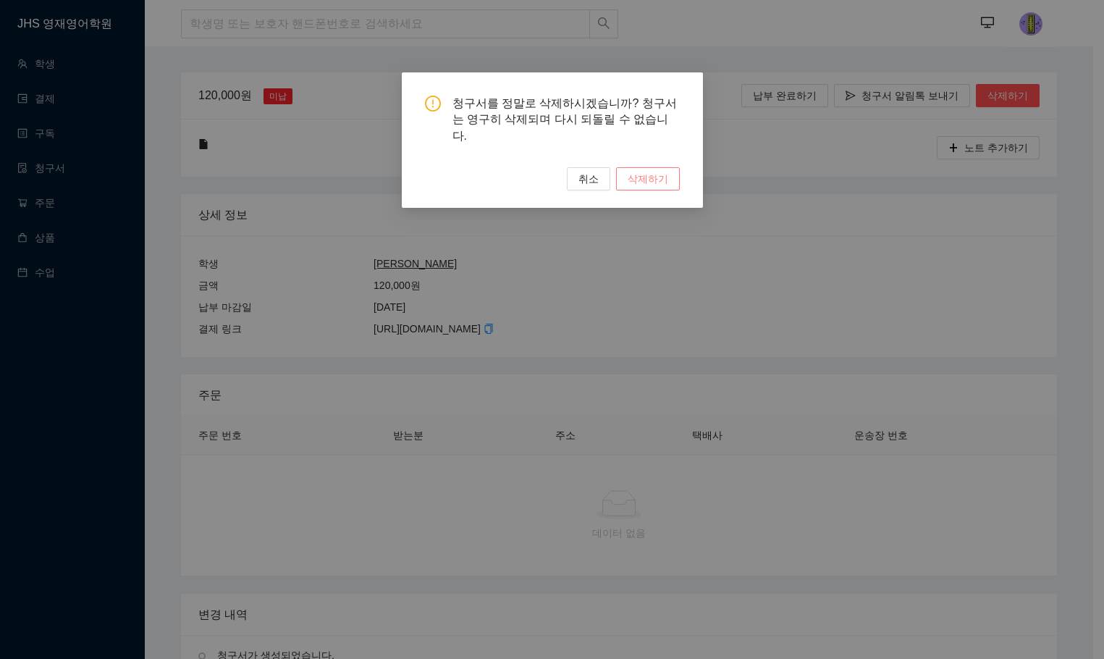
click at [654, 171] on span "삭제하기" at bounding box center [648, 179] width 41 height 16
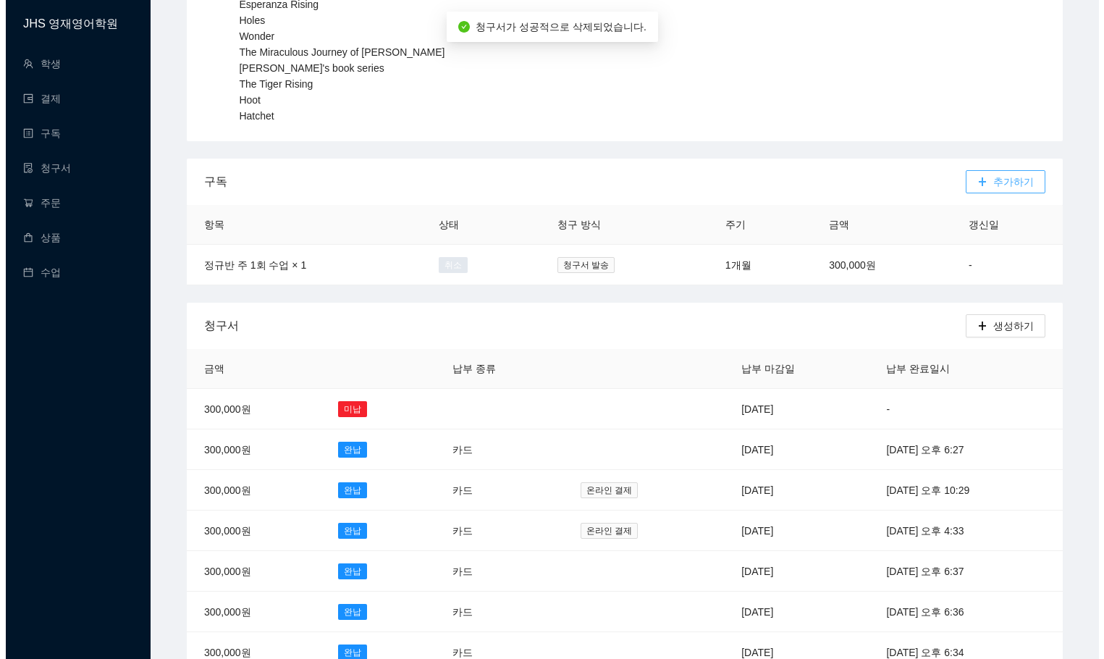
scroll to position [362, 0]
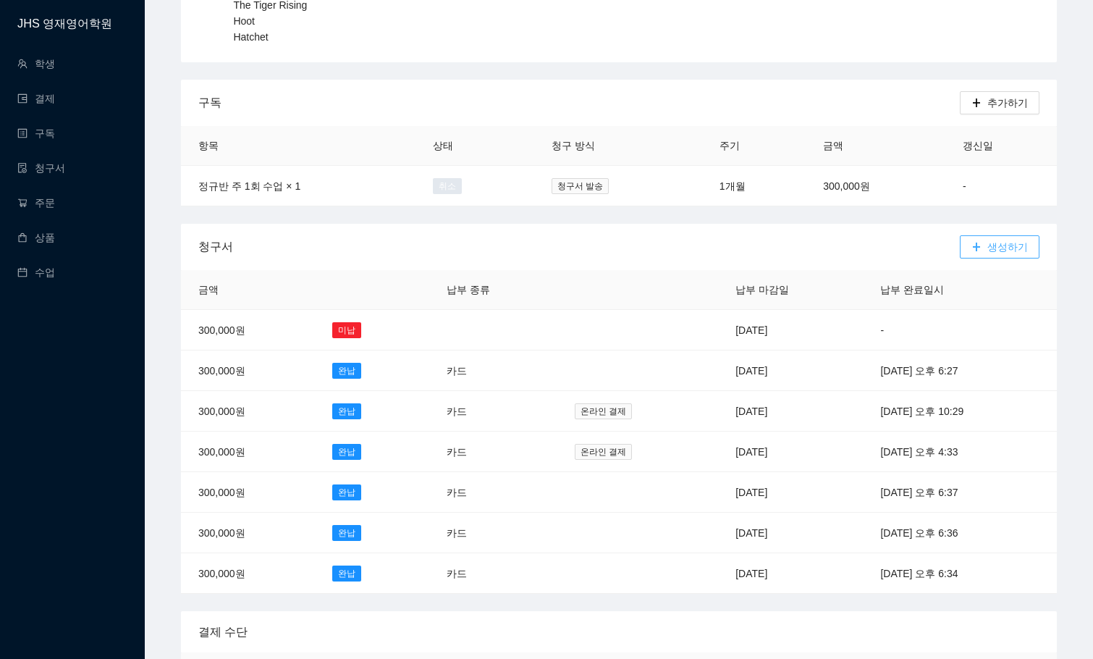
click at [977, 248] on icon "plus" at bounding box center [976, 247] width 1 height 8
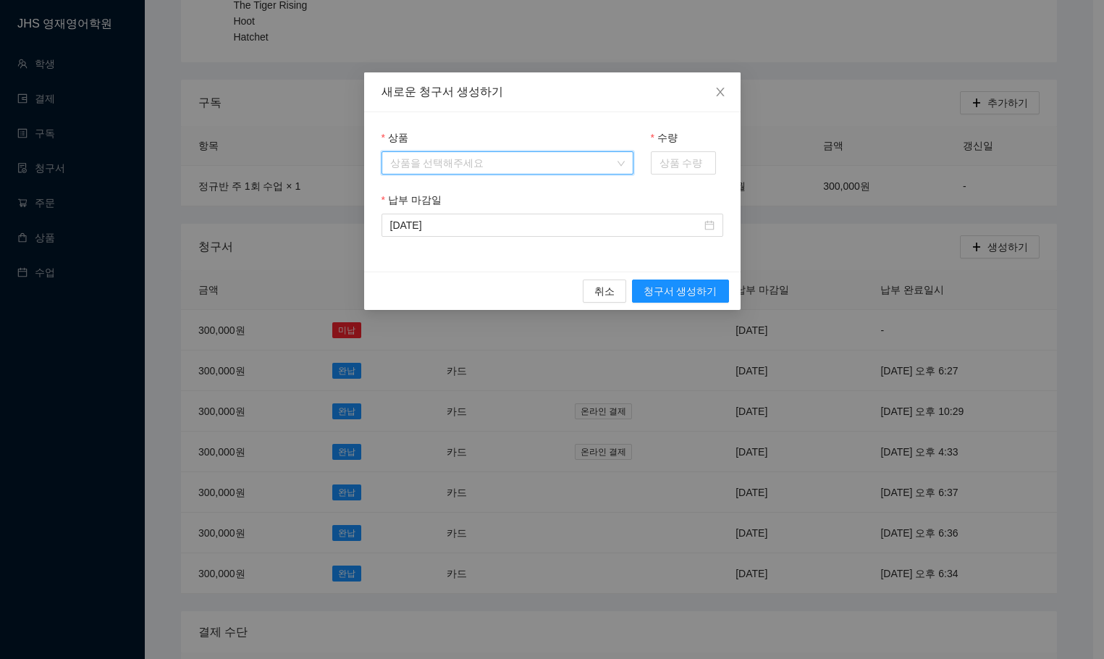
click at [497, 152] on input "상품" at bounding box center [502, 163] width 224 height 22
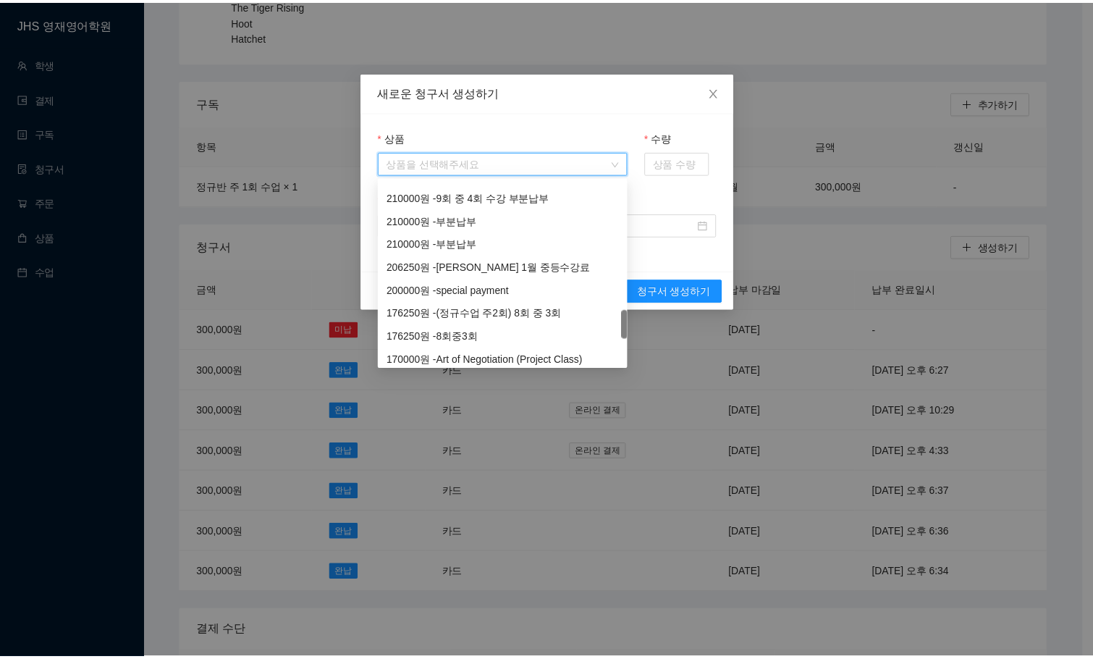
scroll to position [1231, 0]
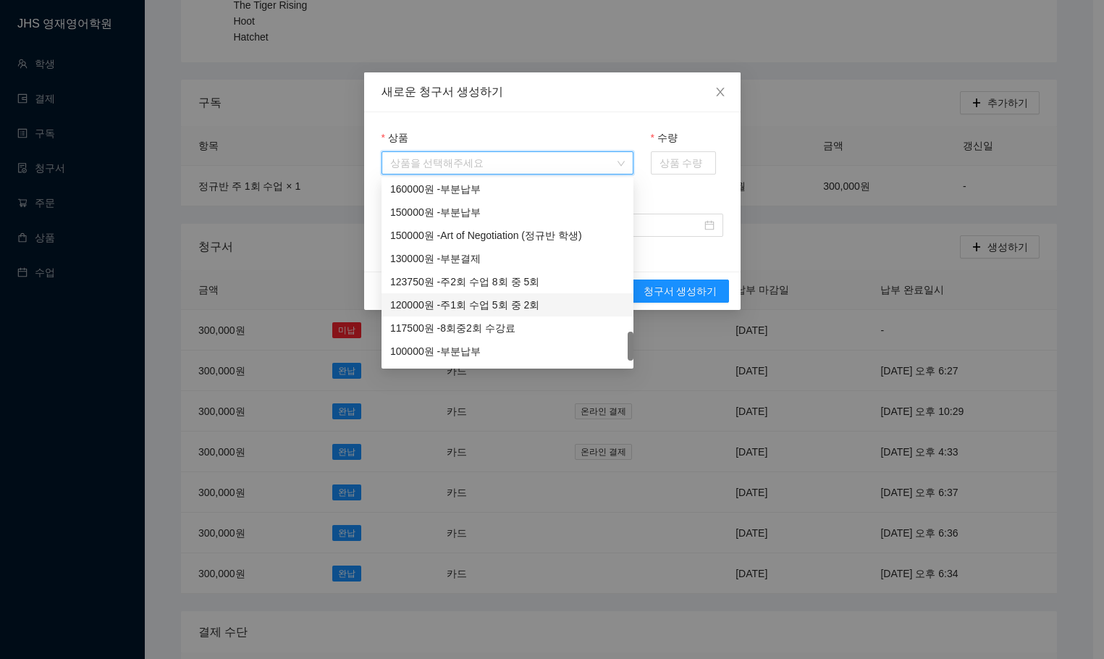
click at [466, 307] on div "120000 원 - 주1회 수업 5회 중 2회" at bounding box center [507, 305] width 235 height 16
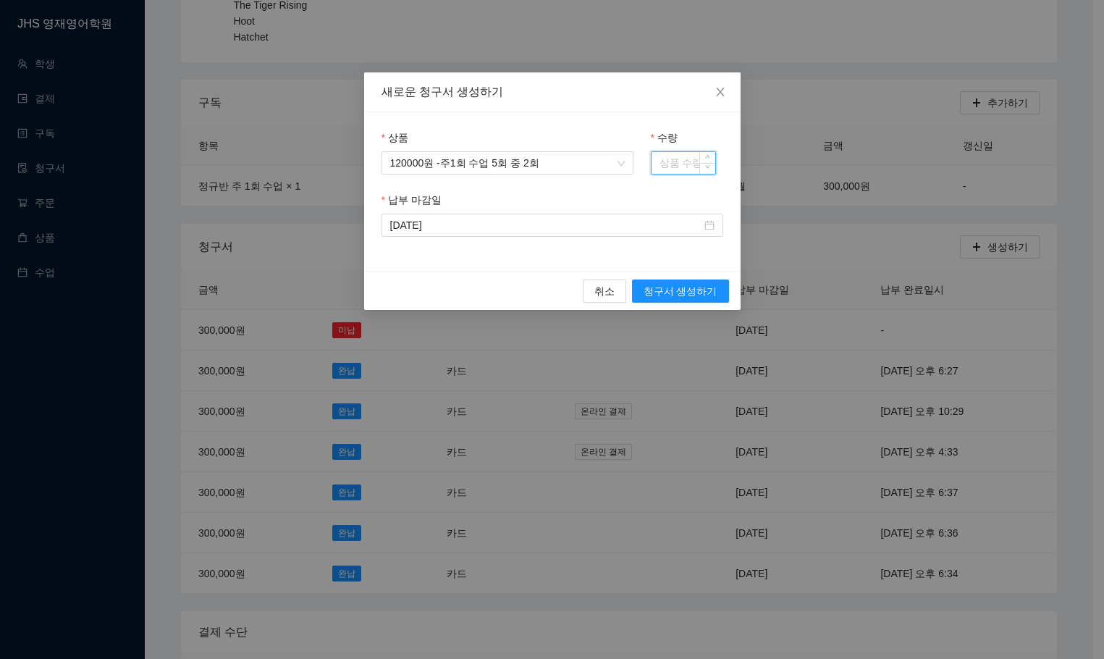
click at [673, 164] on input "수량" at bounding box center [684, 163] width 64 height 22
type input "1"
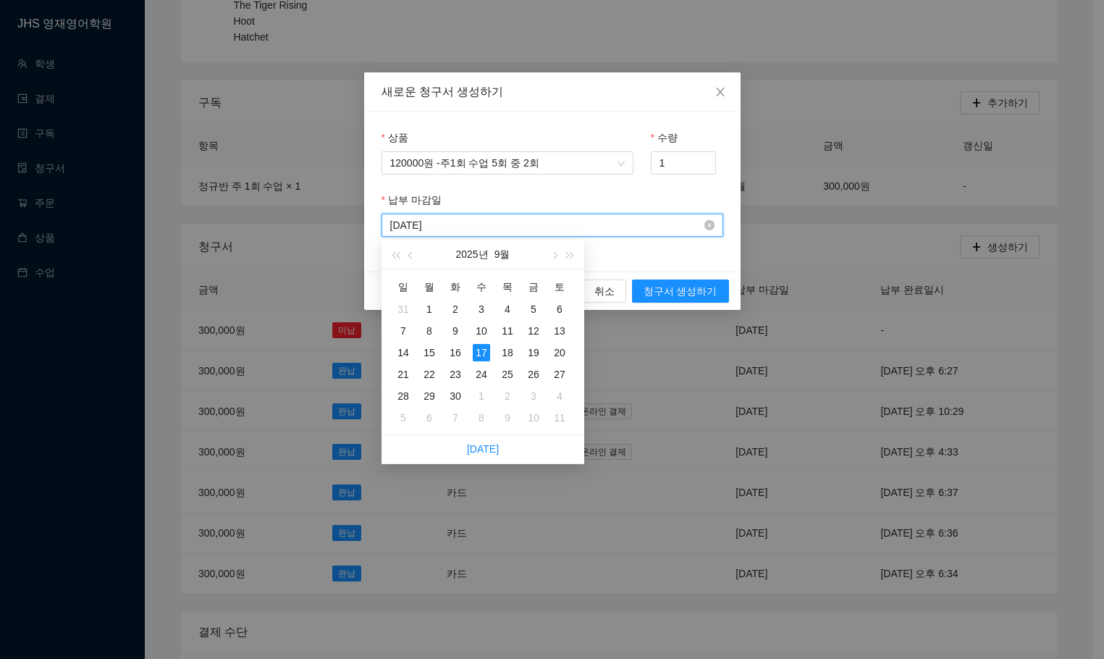
click at [553, 230] on input "[DATE]" at bounding box center [545, 225] width 311 height 16
type input "[DATE]"
click at [476, 352] on div "17" at bounding box center [481, 352] width 17 height 17
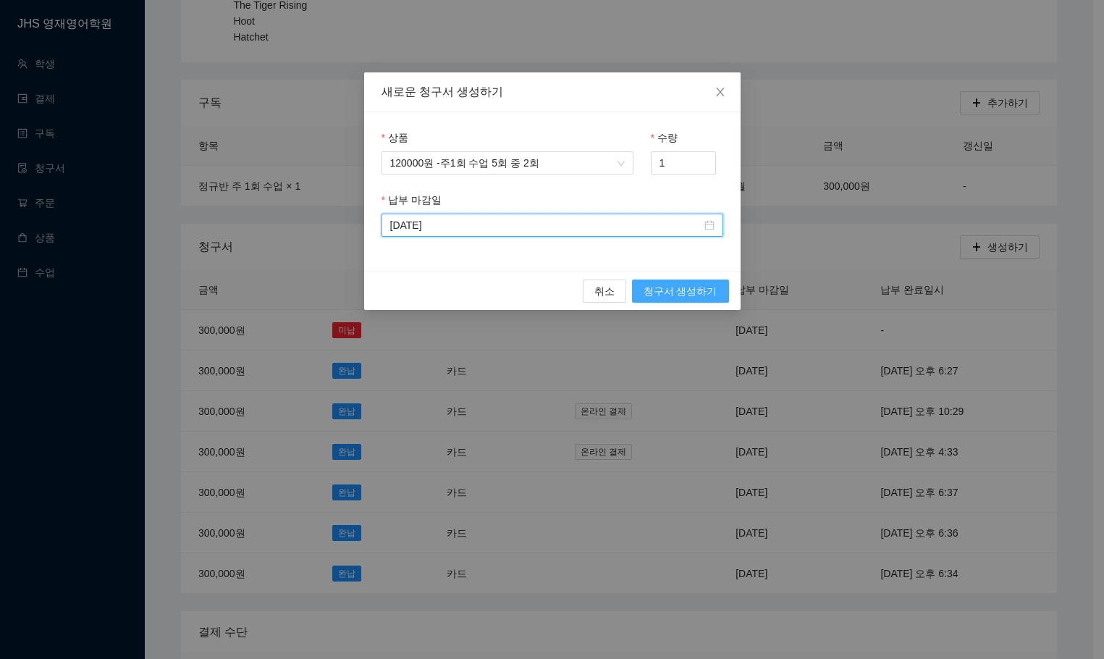
click at [680, 289] on span "청구서 생성하기" at bounding box center [681, 291] width 74 height 16
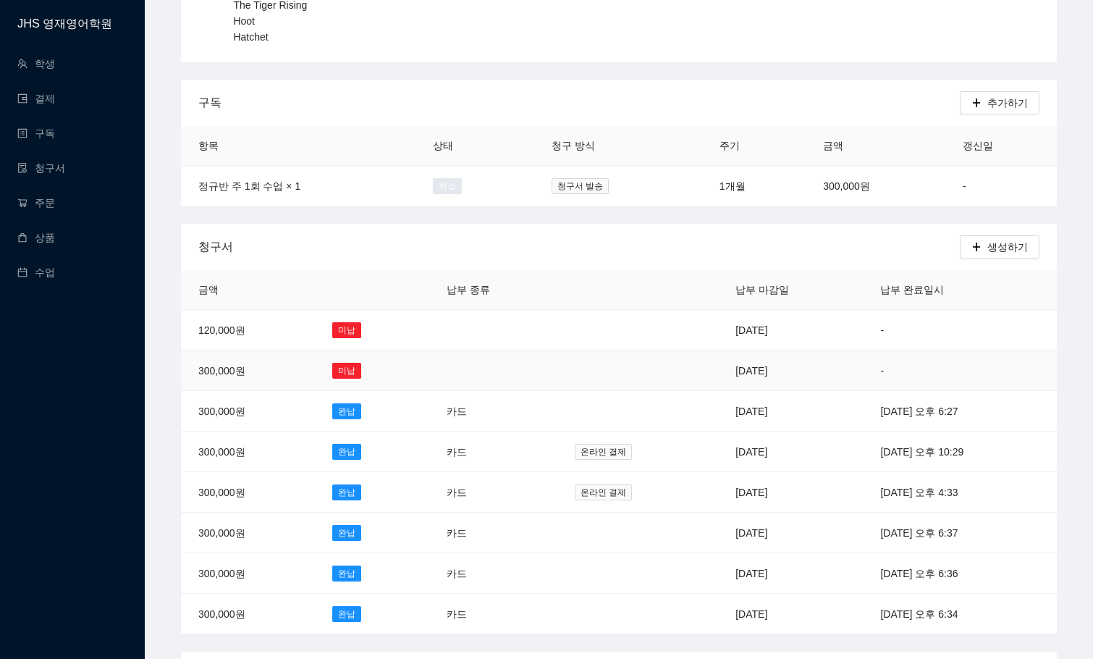
click at [734, 366] on td "[DATE]" at bounding box center [790, 370] width 145 height 41
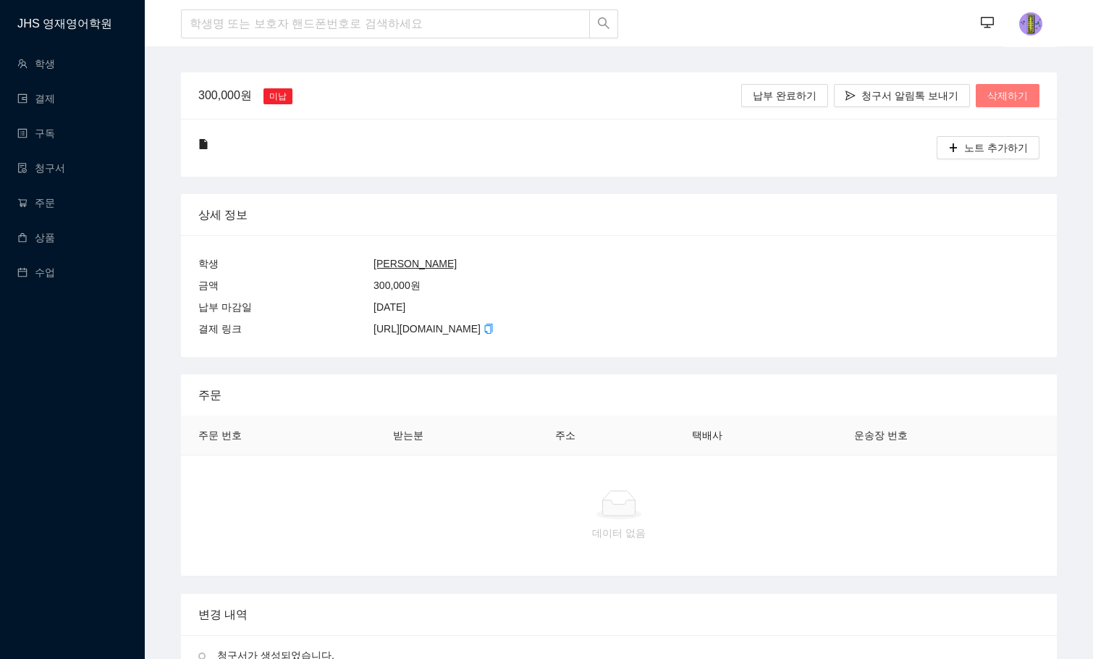
click at [1009, 92] on span "삭제하기" at bounding box center [1007, 96] width 41 height 16
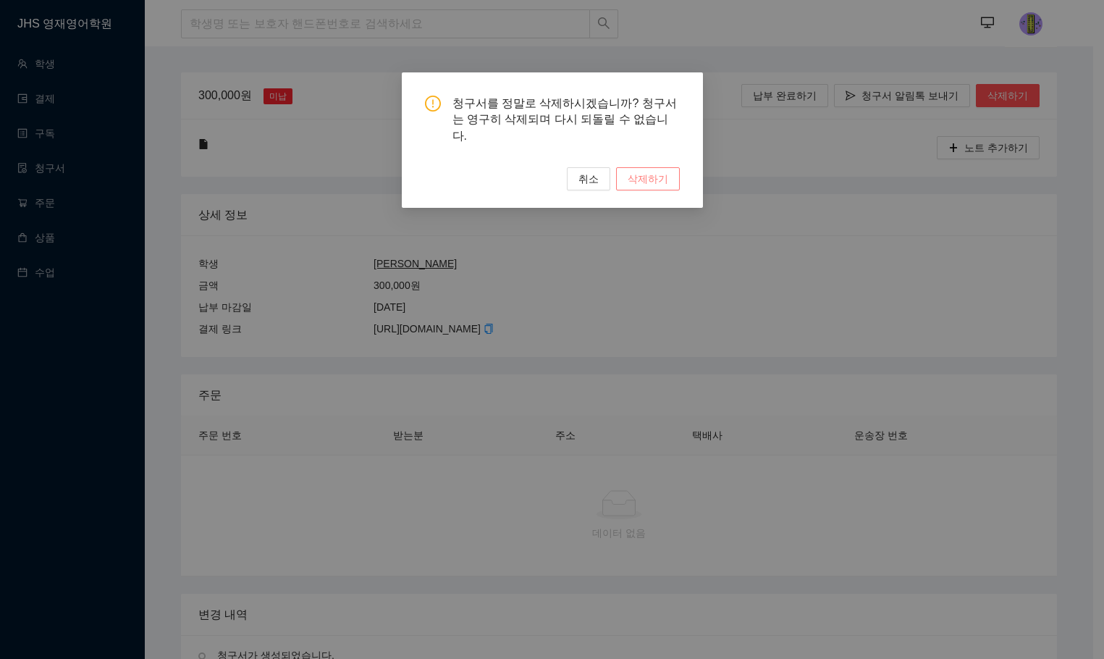
click at [652, 171] on span "삭제하기" at bounding box center [648, 179] width 41 height 16
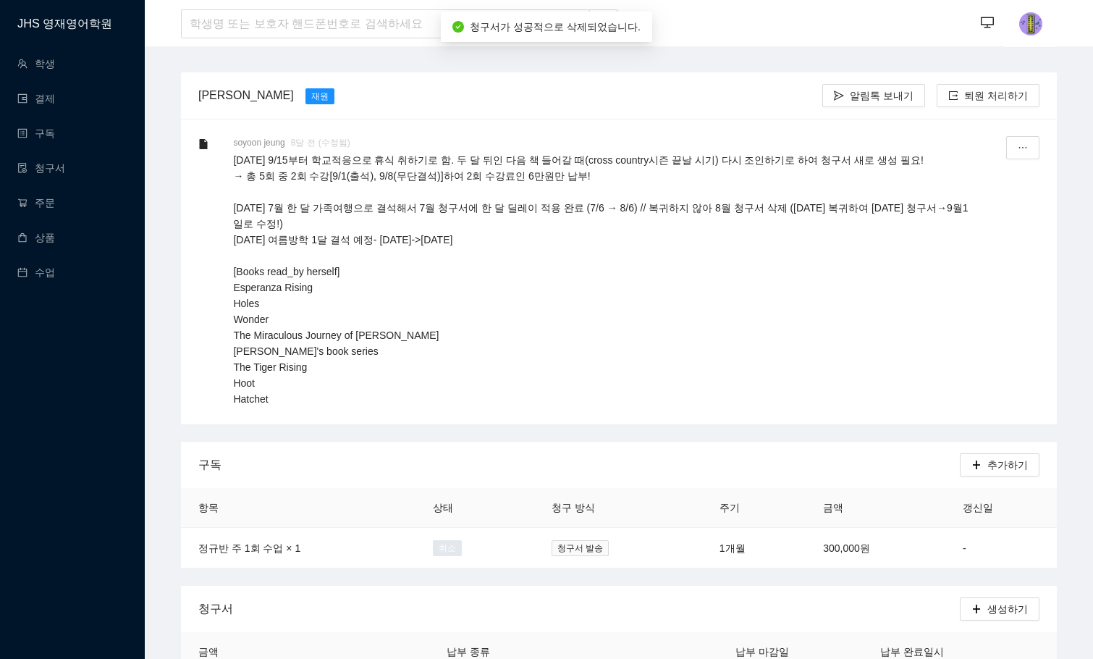
click at [557, 310] on p "[DATE] 9/15부터 학교적응으로 휴식 취하기로 함. 두 달 뒤인 다음 책 들어갈 때(cross country시즌 끝날 시기) 다시 조인하…" at bounding box center [601, 279] width 736 height 255
click at [1030, 143] on button "button" at bounding box center [1022, 147] width 33 height 23
click at [977, 179] on div "수정하기" at bounding box center [988, 184] width 77 height 38
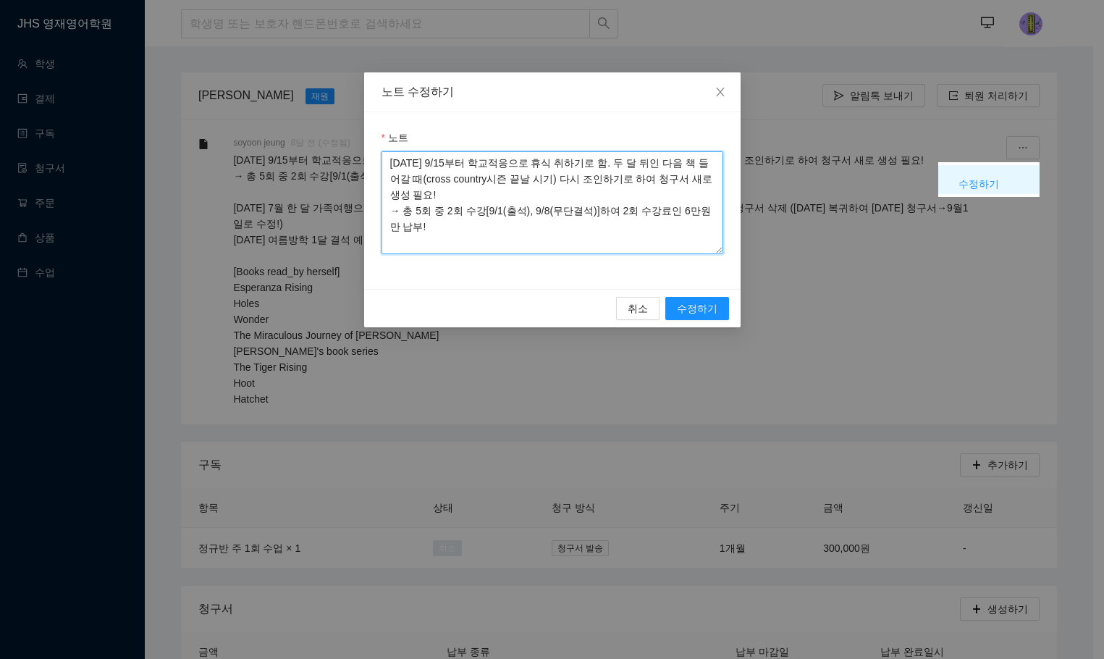
click at [487, 225] on textarea "[DATE] 9/15부터 학교적응으로 휴식 취하기로 함. 두 달 뒤인 다음 책 들어갈 때(cross country시즌 끝날 시기) 다시 조인하…" at bounding box center [553, 202] width 342 height 103
paste textarea "★"
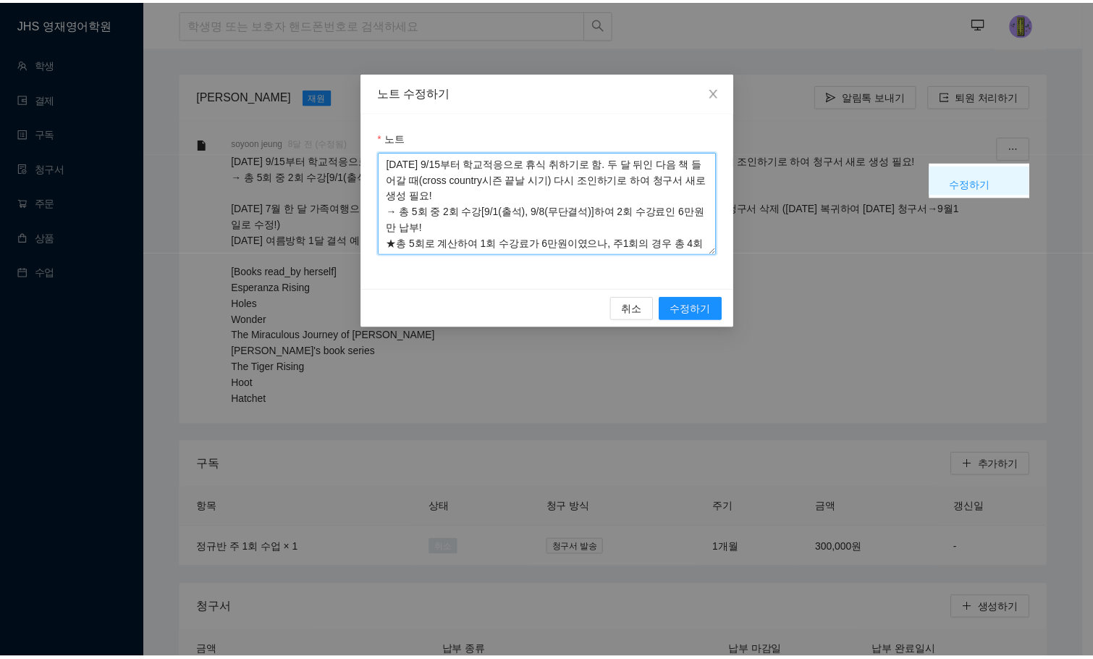
scroll to position [12, 0]
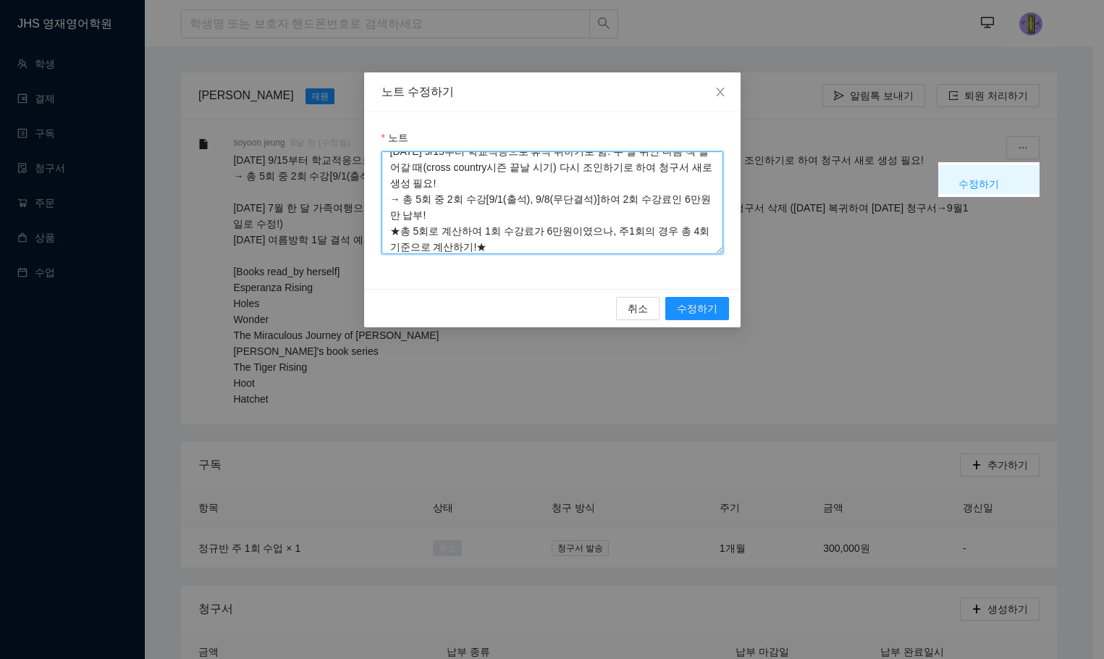
click at [401, 230] on textarea "2025.09.16 9/15부터 학교적응으로 휴식 취하기로 함. 두 달 뒤인 다음 책 들어갈 때(cross country시즌 끝날 시기) 다시…" at bounding box center [553, 202] width 342 height 103
type textarea "2025.09.16 9/15부터 학교적응으로 휴식 취하기로 함. 두 달 뒤인 다음 책 들어갈 때(cross country시즌 끝날 시기) 다시…"
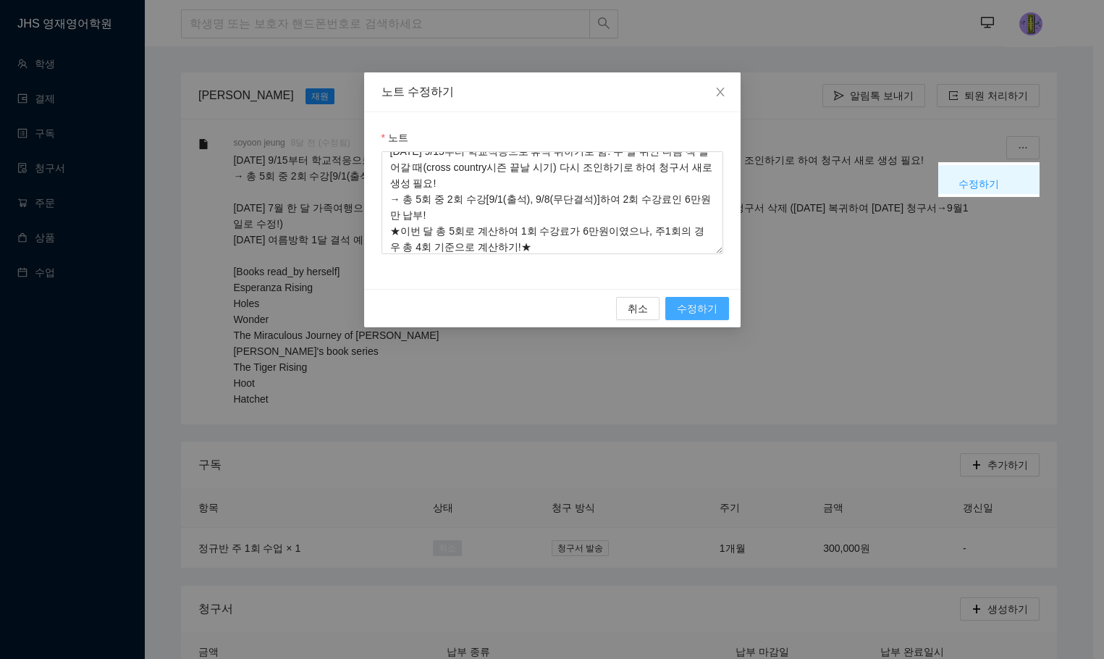
click at [707, 300] on button "수정하기" at bounding box center [697, 308] width 64 height 23
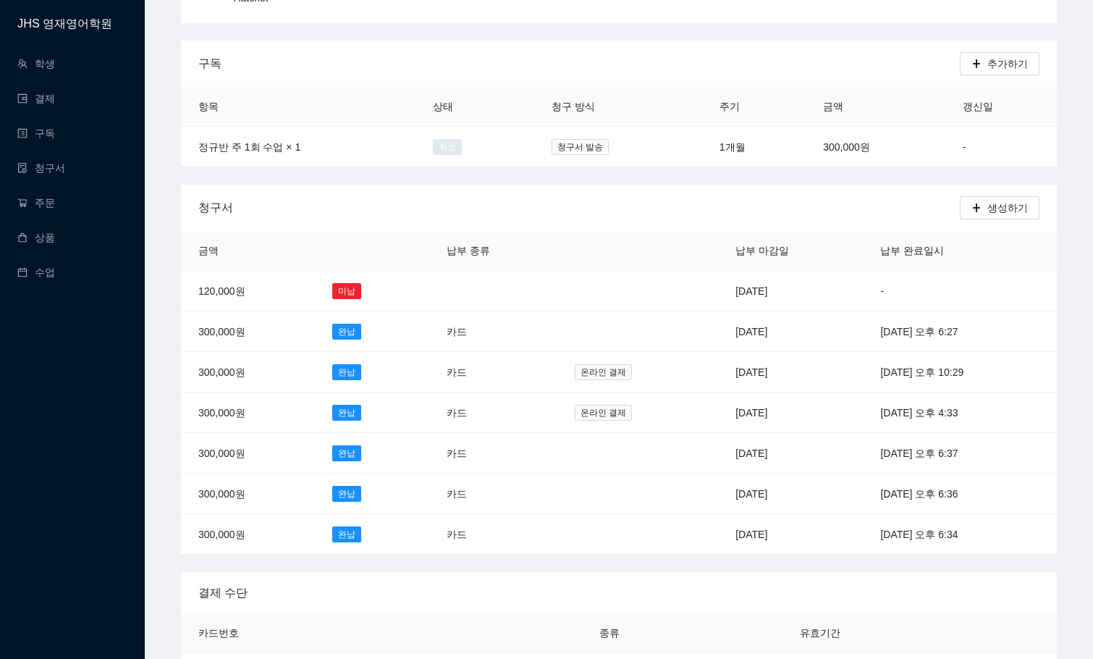
scroll to position [145, 0]
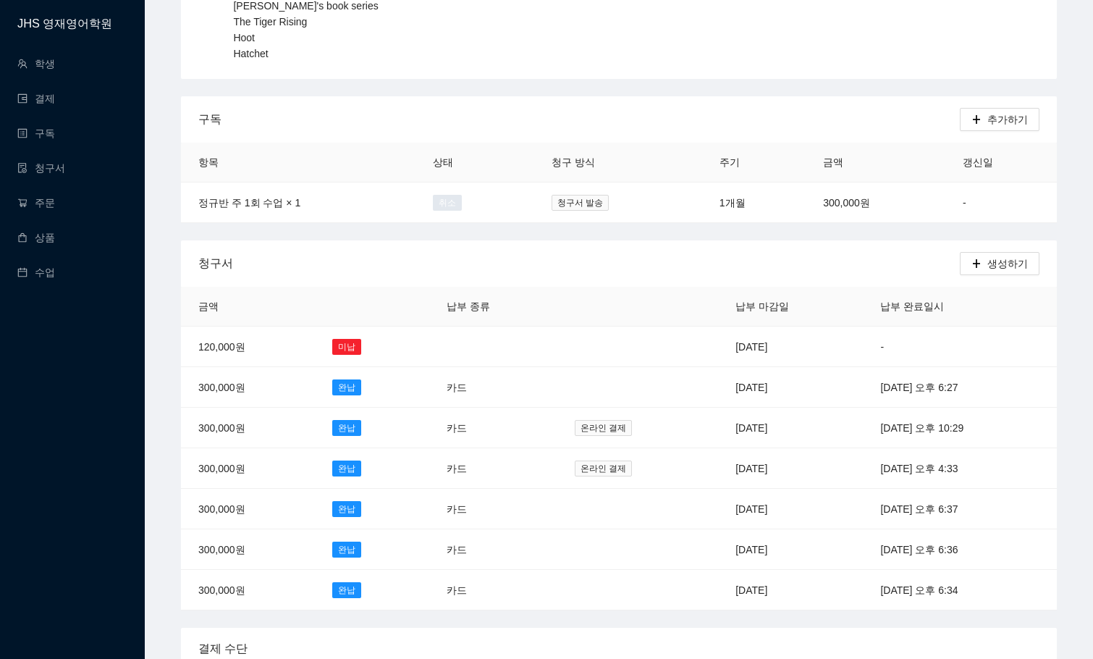
scroll to position [362, 0]
